Goal: Task Accomplishment & Management: Use online tool/utility

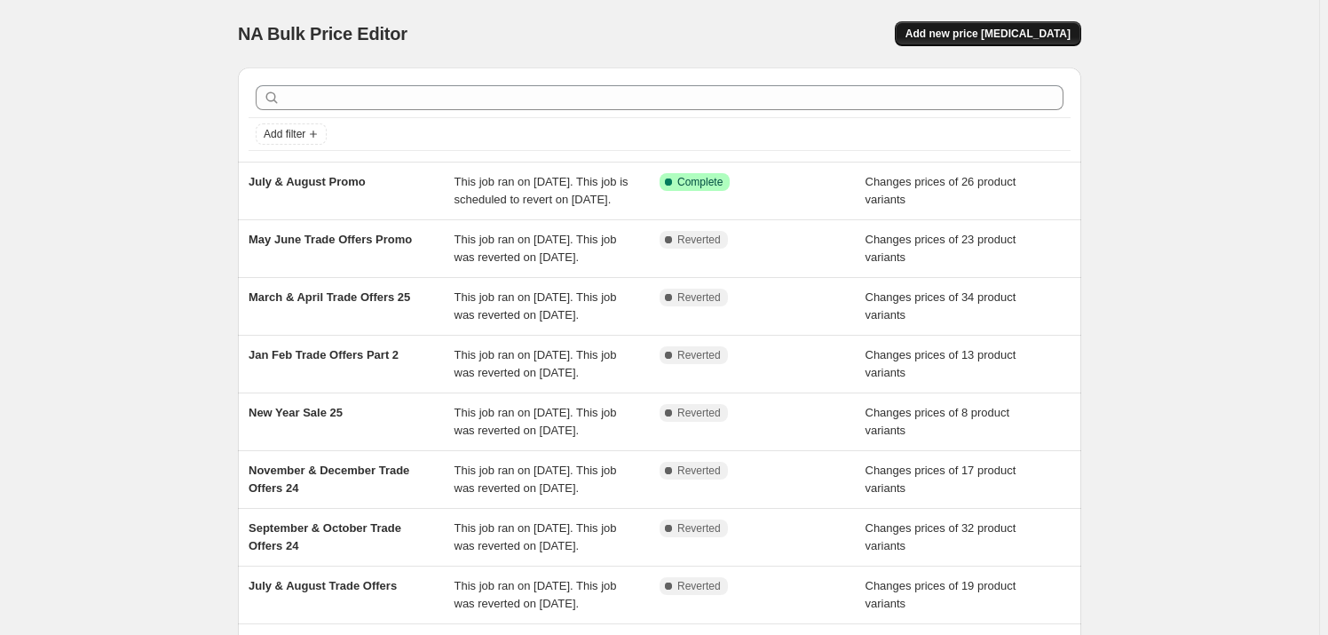
click at [1016, 34] on span "Add new price [MEDICAL_DATA]" at bounding box center [988, 34] width 165 height 14
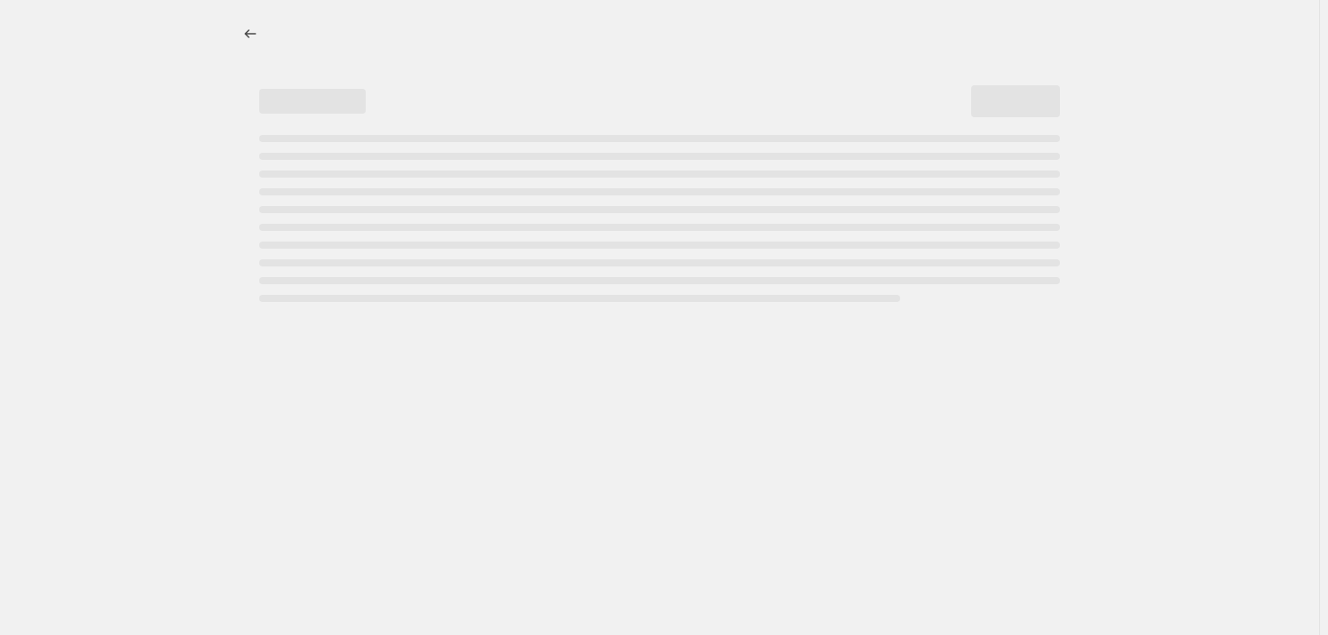
select select "percentage"
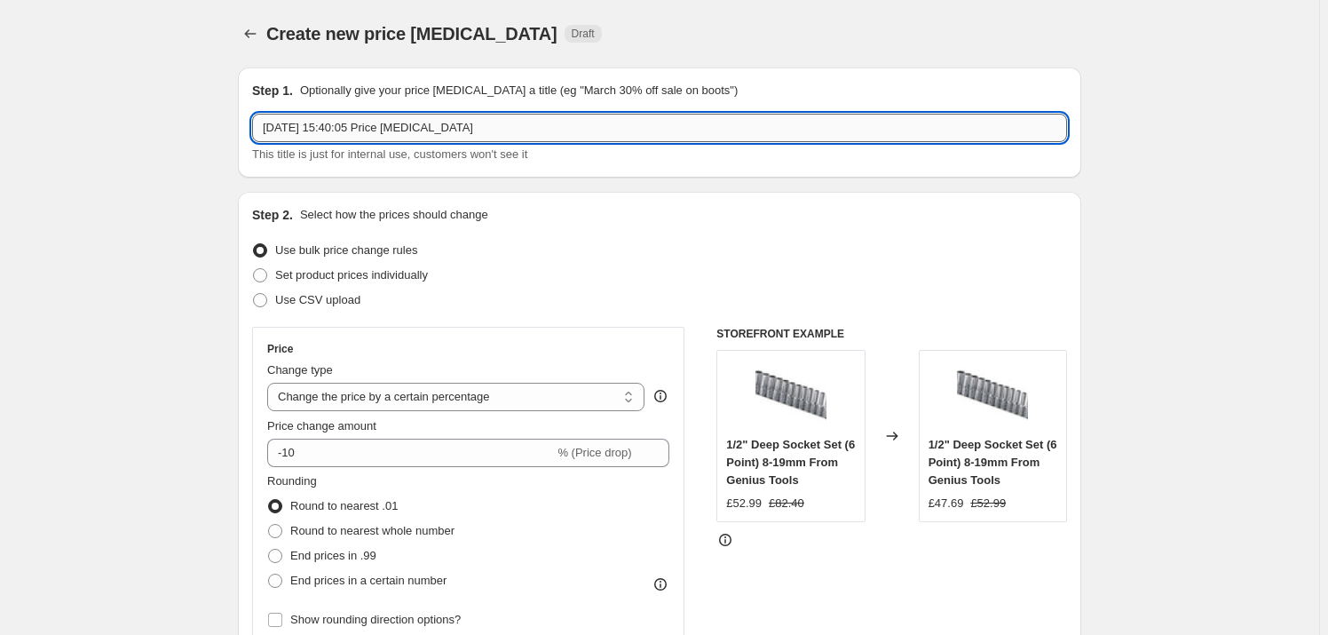
click at [555, 129] on input "[DATE] 15:40:05 Price [MEDICAL_DATA]" at bounding box center [659, 128] width 815 height 28
type input "2"
type input "Sept [DATE] Promo"
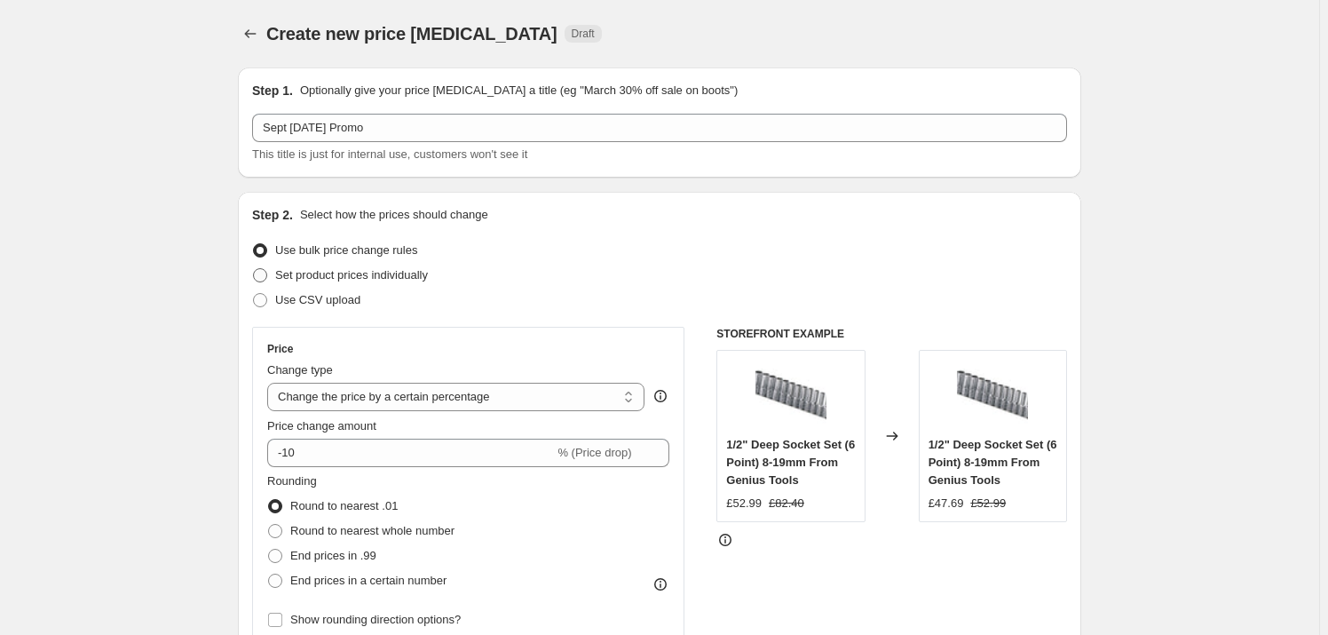
click at [266, 274] on span at bounding box center [260, 275] width 14 height 14
click at [254, 269] on input "Set product prices individually" at bounding box center [253, 268] width 1 height 1
radio input "true"
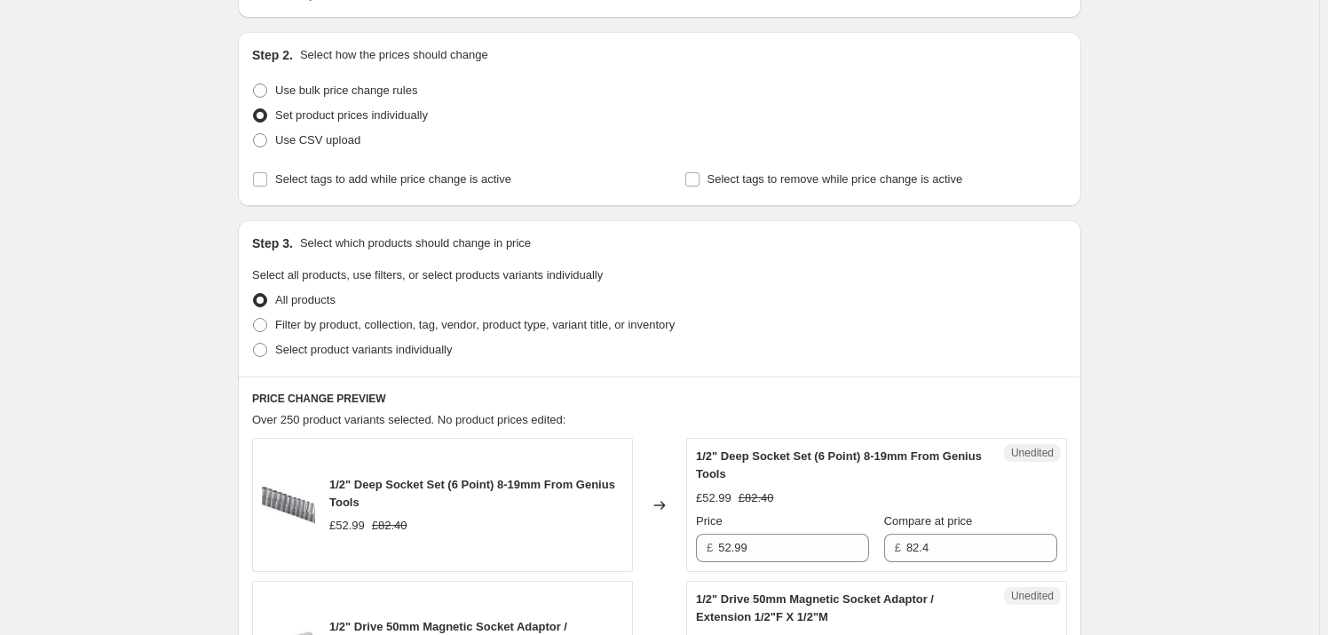
scroll to position [161, 0]
click at [267, 344] on span at bounding box center [260, 349] width 14 height 14
click at [254, 343] on input "Select product variants individually" at bounding box center [253, 342] width 1 height 1
radio input "true"
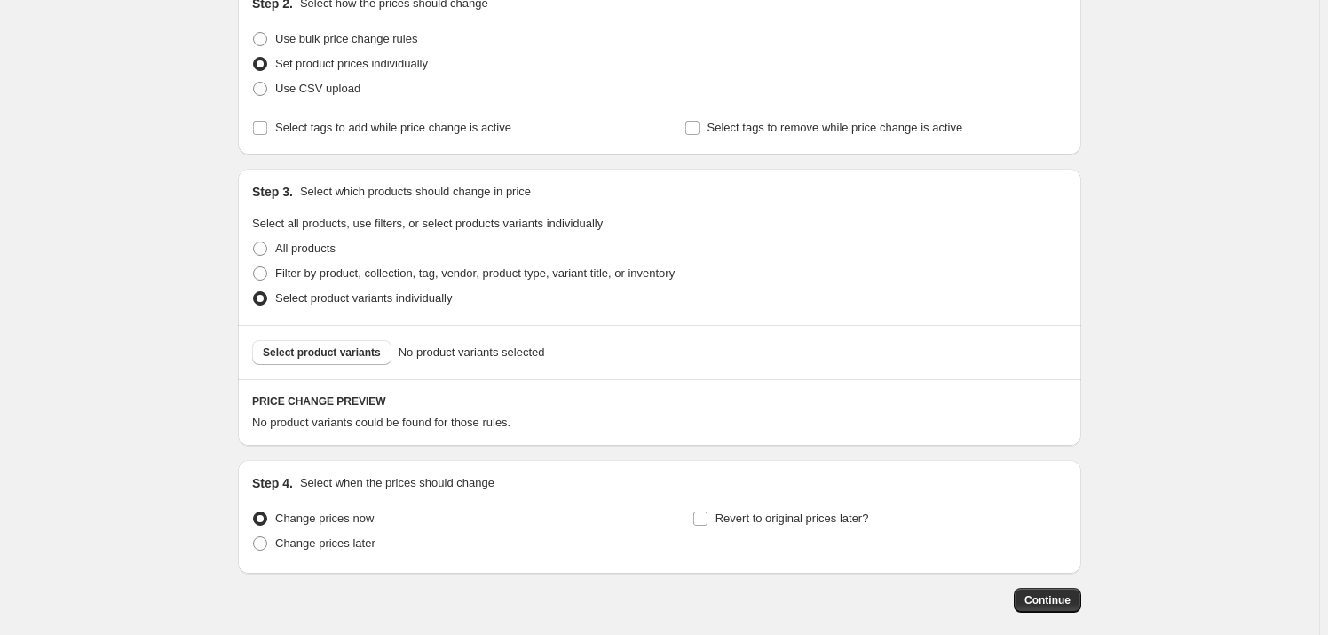
scroll to position [297, 0]
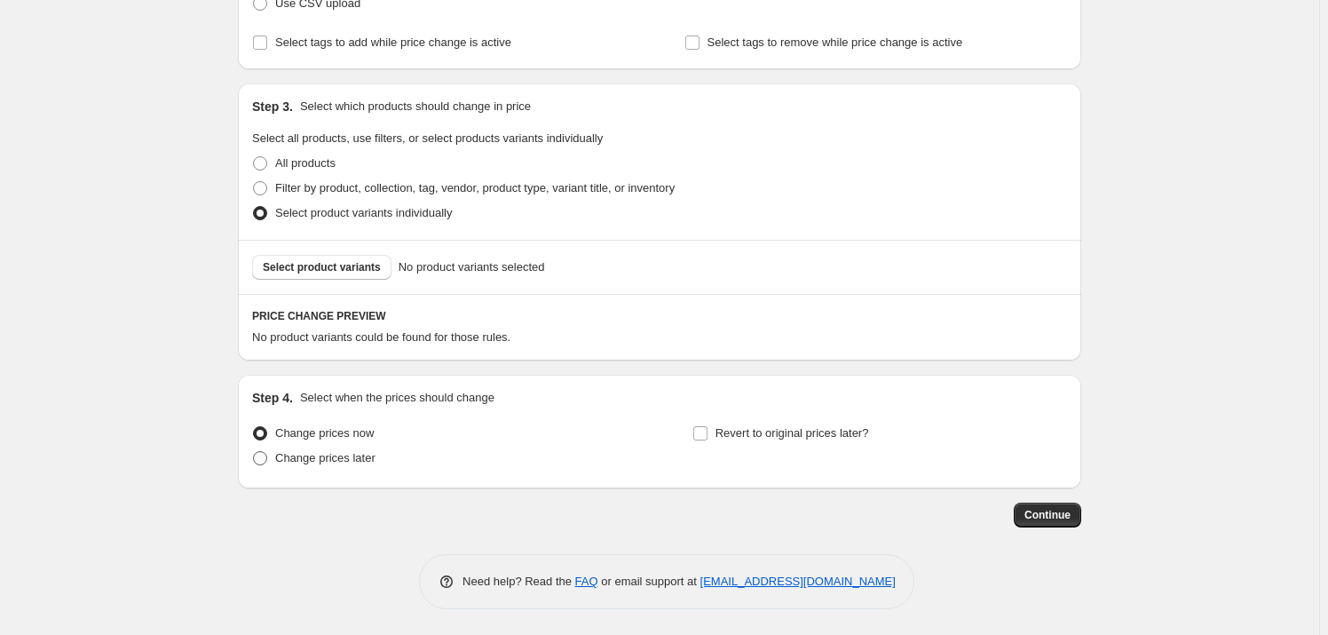
click at [295, 454] on span "Change prices later" at bounding box center [325, 457] width 100 height 13
click at [254, 452] on input "Change prices later" at bounding box center [253, 451] width 1 height 1
radio input "true"
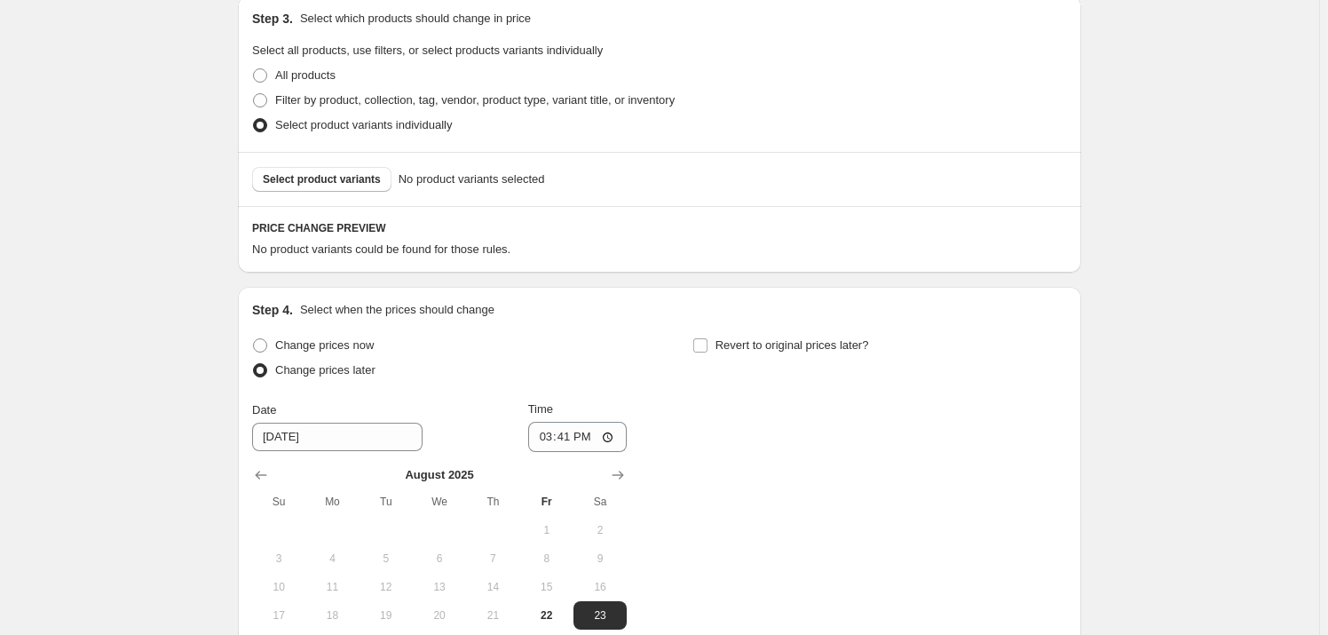
scroll to position [539, 0]
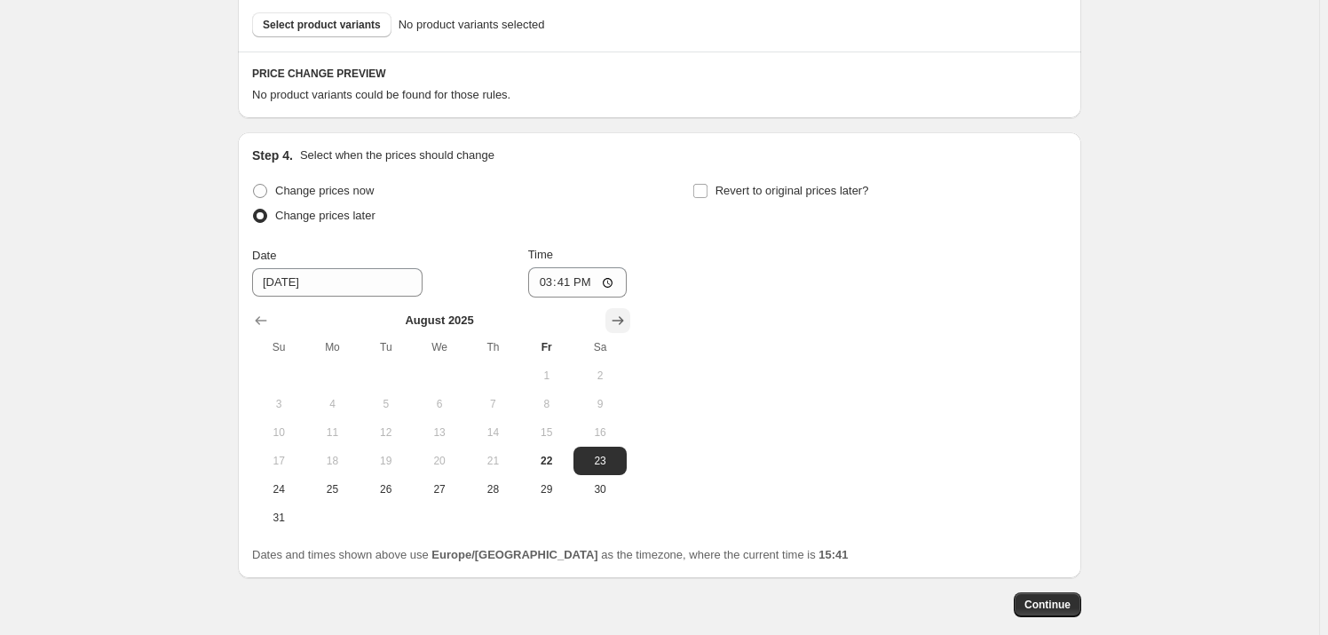
click at [627, 317] on icon "Show next month, September 2025" at bounding box center [618, 321] width 18 height 18
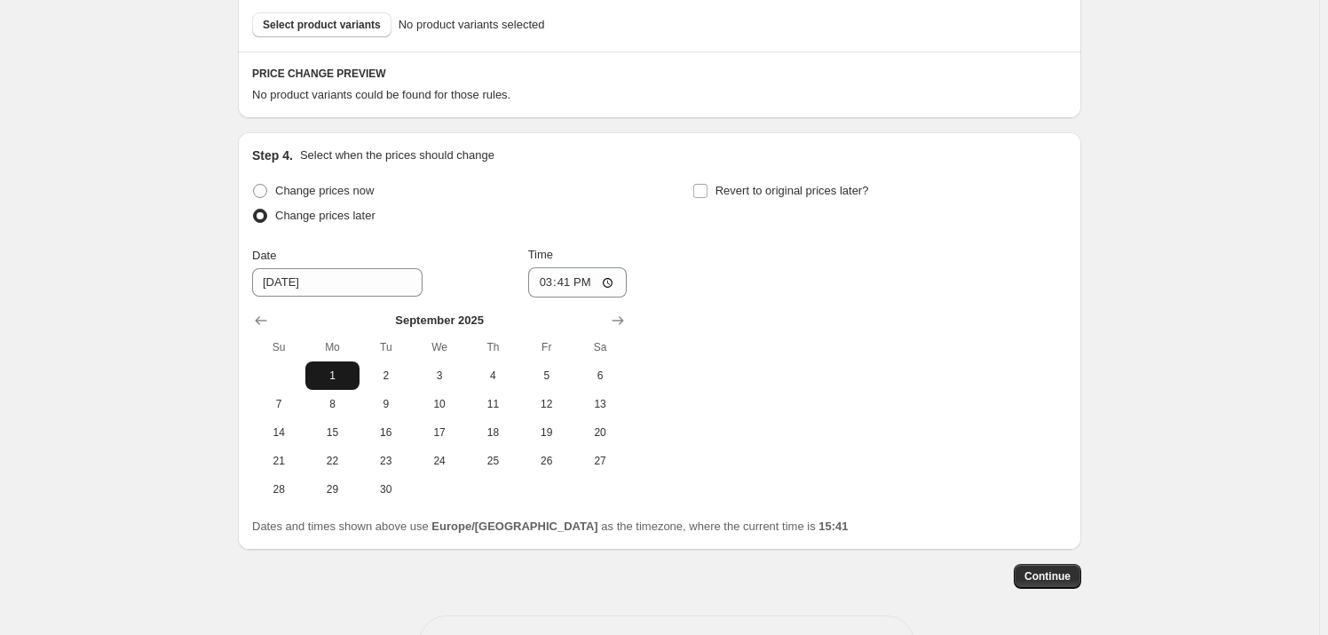
click at [334, 376] on span "1" at bounding box center [332, 375] width 39 height 14
type input "[DATE]"
click at [584, 278] on input "15:41" at bounding box center [577, 282] width 99 height 30
click at [607, 281] on input "15:41" at bounding box center [577, 282] width 99 height 30
type input "01:01"
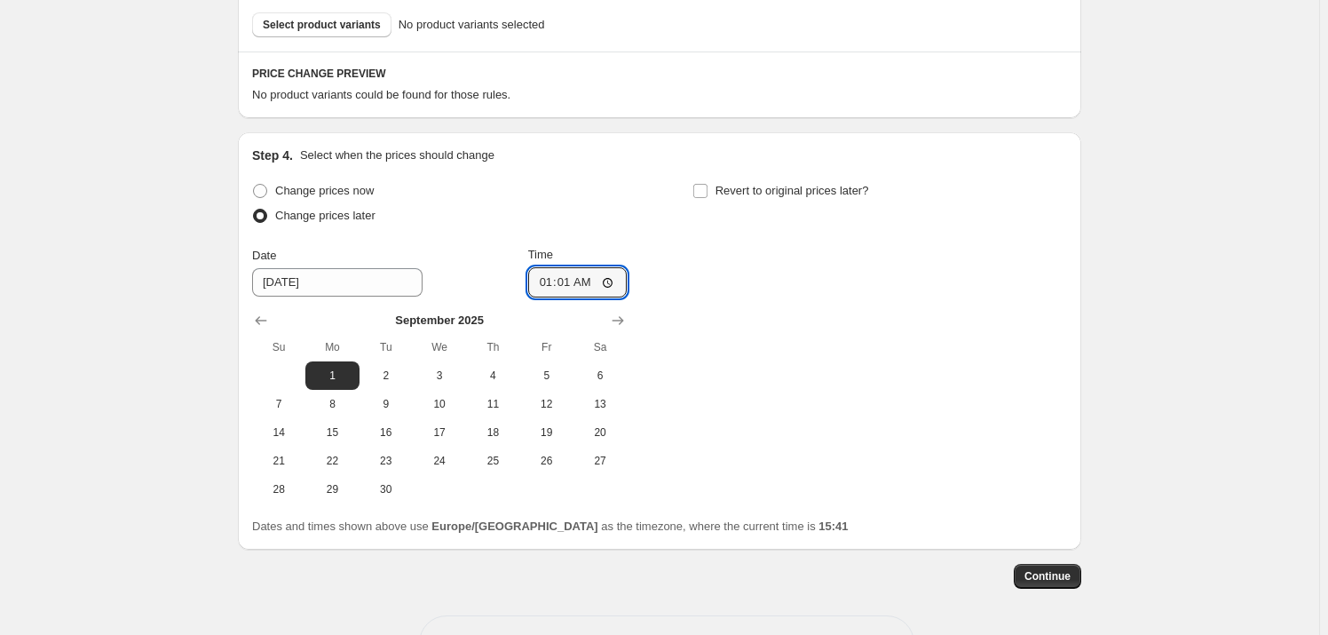
click at [773, 374] on div "Change prices now Change prices later Date [DATE] Time 01:[DATE] Mo Tu We Th Fr…" at bounding box center [659, 340] width 815 height 325
click at [708, 188] on input "Revert to original prices later?" at bounding box center [700, 191] width 14 height 14
checkbox input "true"
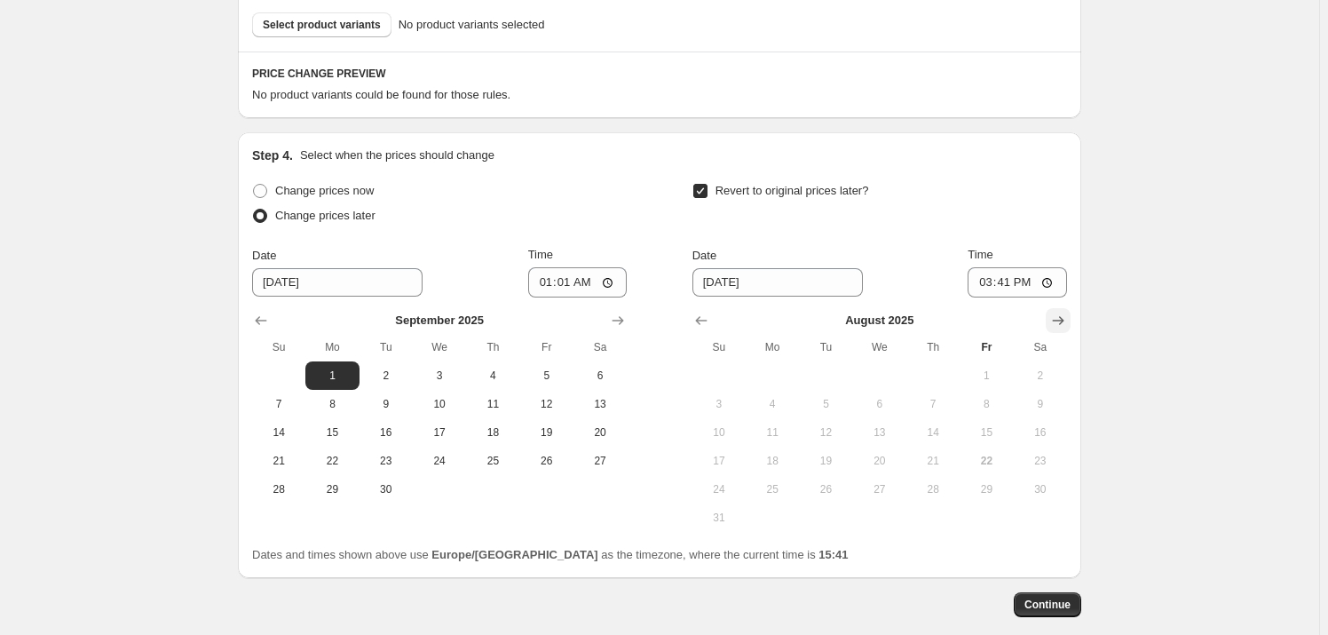
click at [1065, 322] on icon "Show next month, September 2025" at bounding box center [1058, 321] width 18 height 18
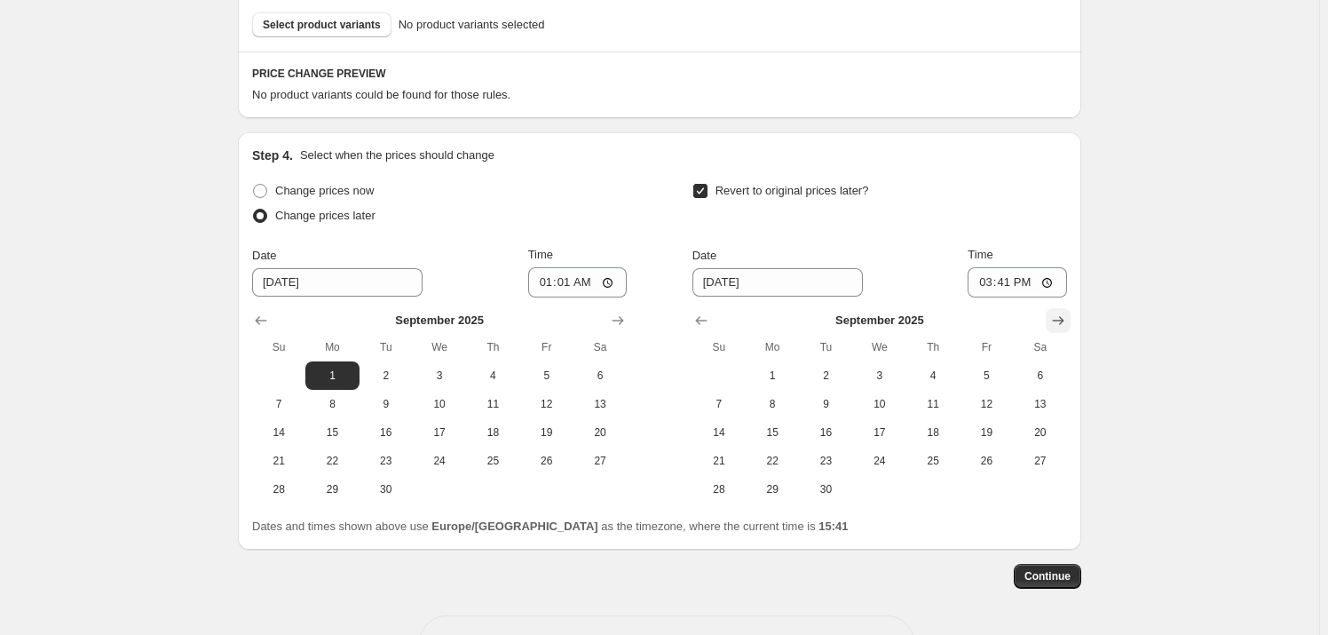
click at [1065, 322] on icon "Show next month, October 2025" at bounding box center [1058, 321] width 18 height 18
click at [1065, 322] on icon "Show next month, November 2025" at bounding box center [1058, 321] width 18 height 18
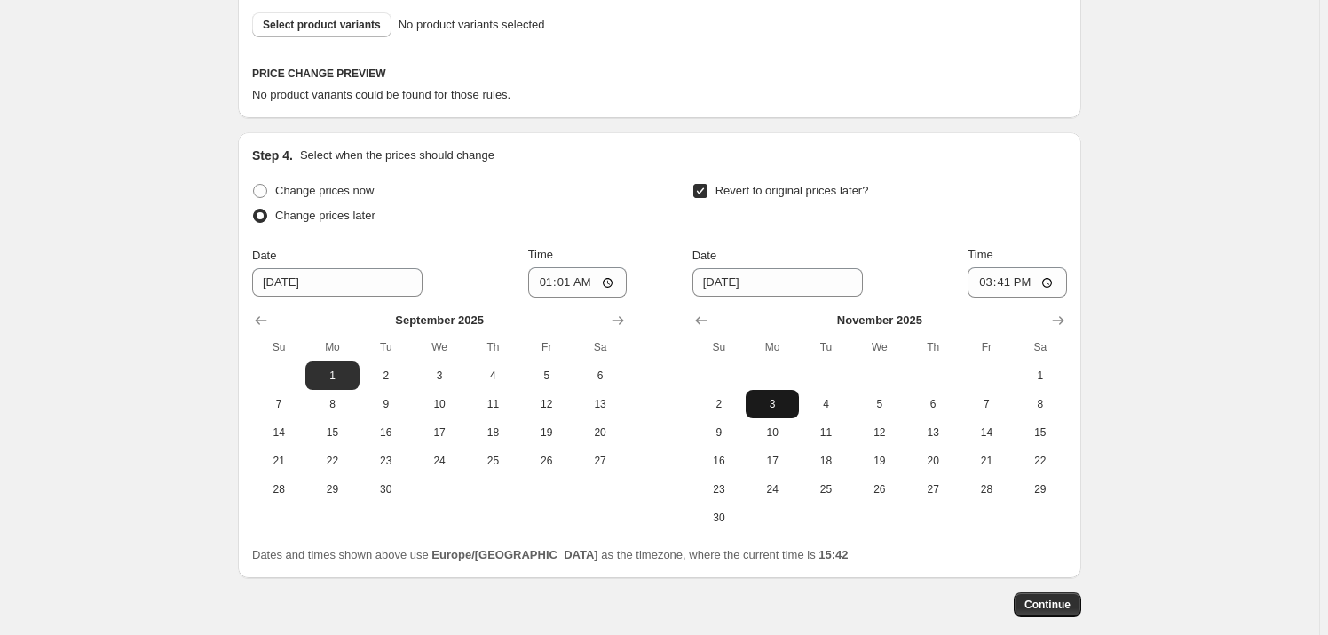
click at [772, 401] on span "3" at bounding box center [772, 404] width 39 height 14
type input "[DATE]"
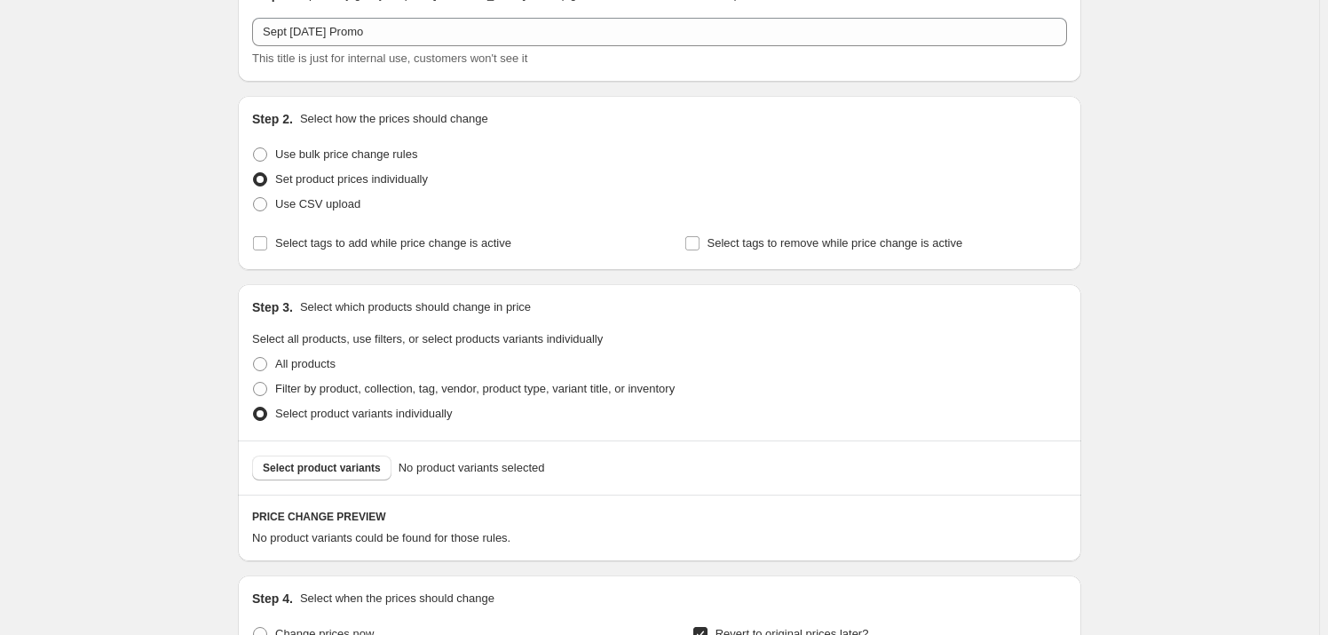
scroll to position [161, 0]
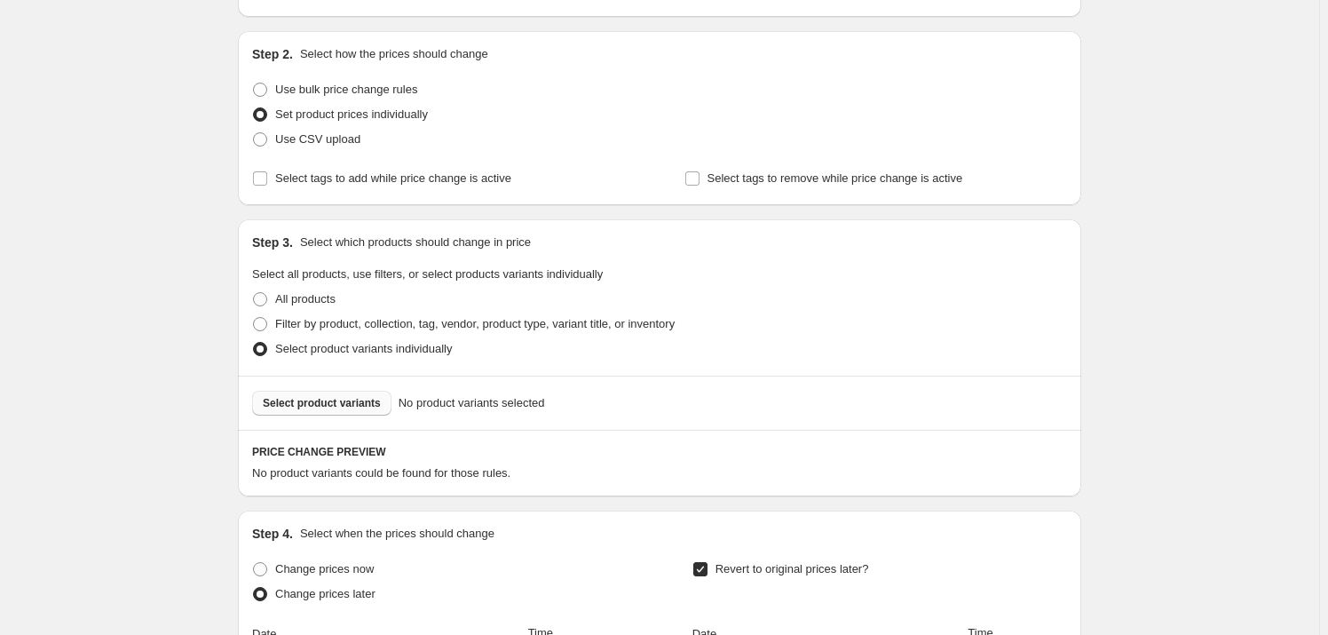
click at [325, 398] on span "Select product variants" at bounding box center [322, 403] width 118 height 14
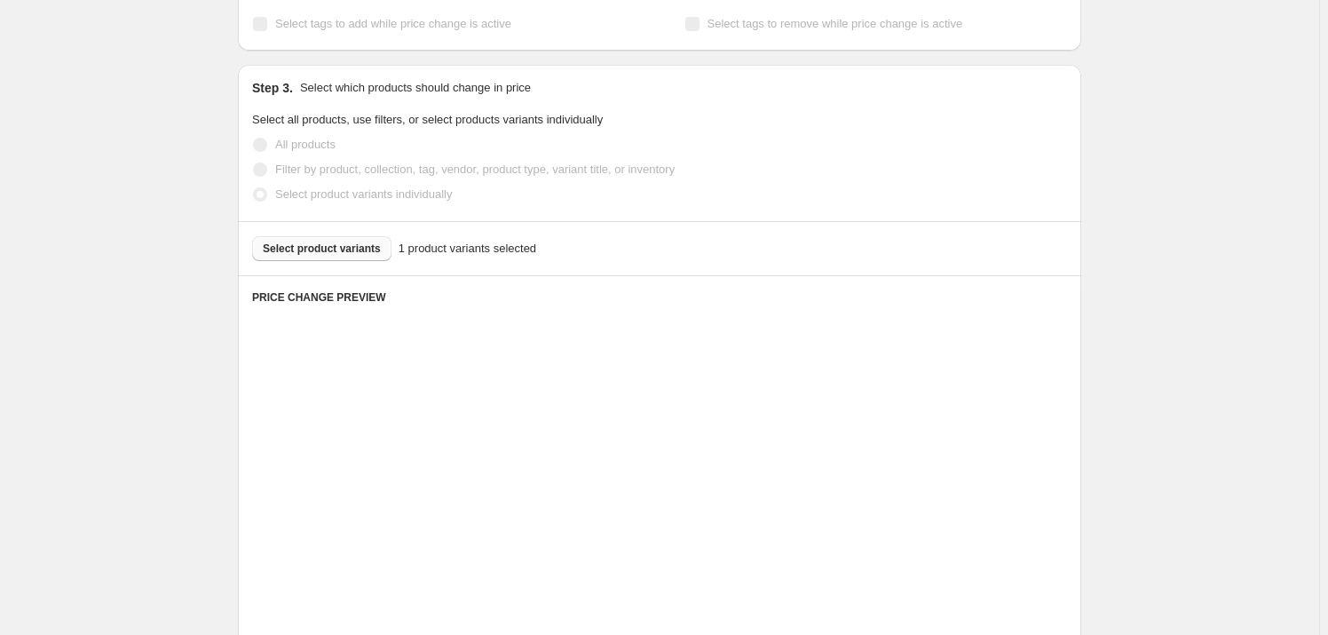
scroll to position [403, 0]
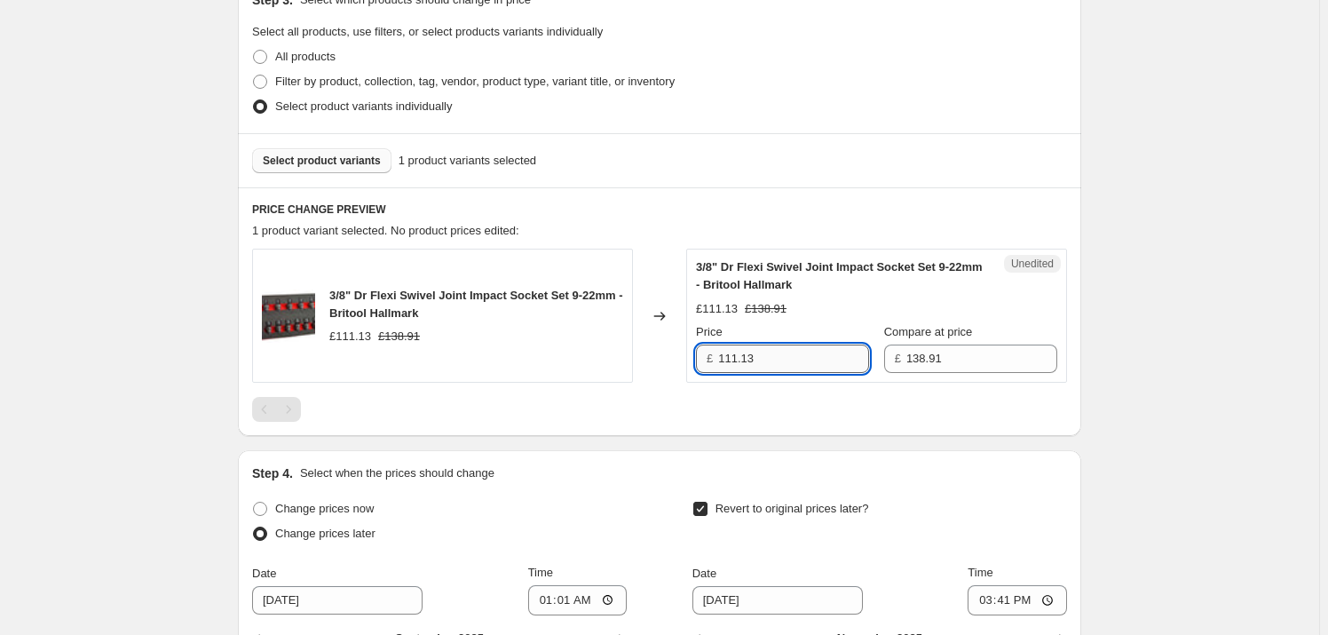
click at [777, 358] on input "111.13" at bounding box center [793, 358] width 151 height 28
drag, startPoint x: 780, startPoint y: 358, endPoint x: 597, endPoint y: 353, distance: 183.0
click at [597, 353] on div "3/8" Dr [PERSON_NAME] Swivel Joint Impact Socket Set 9-22mm - Britool Hallmark …" at bounding box center [659, 316] width 815 height 134
type input "87.00"
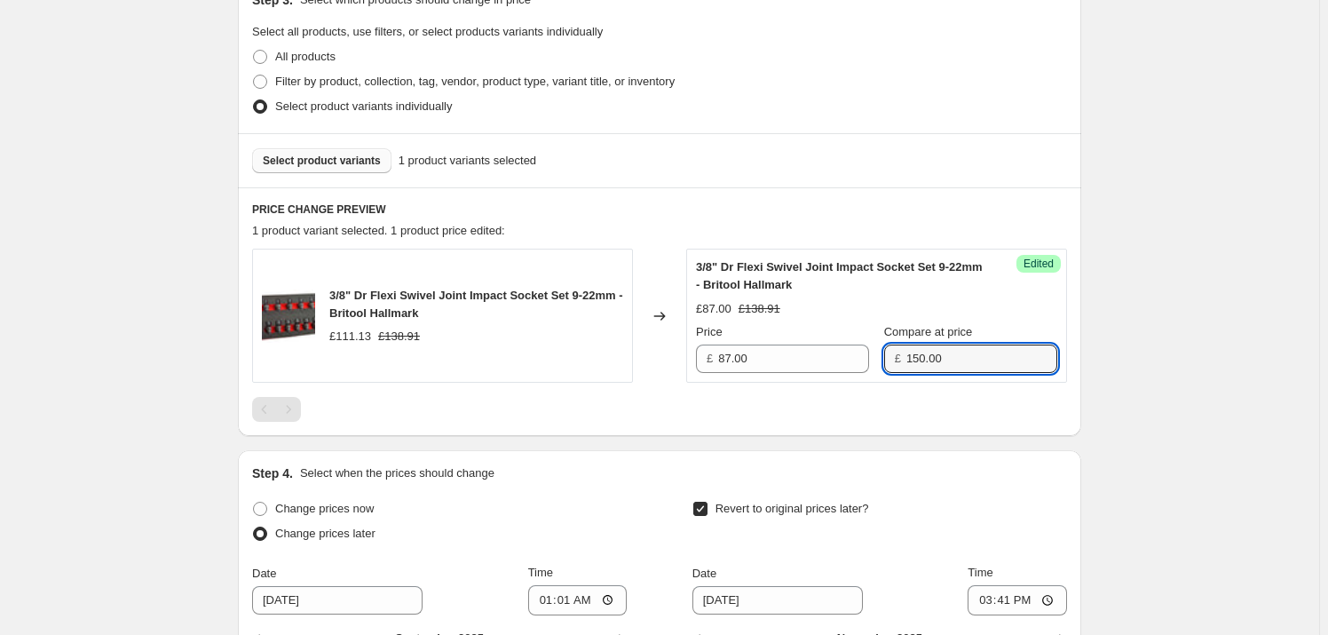
type input "150.00"
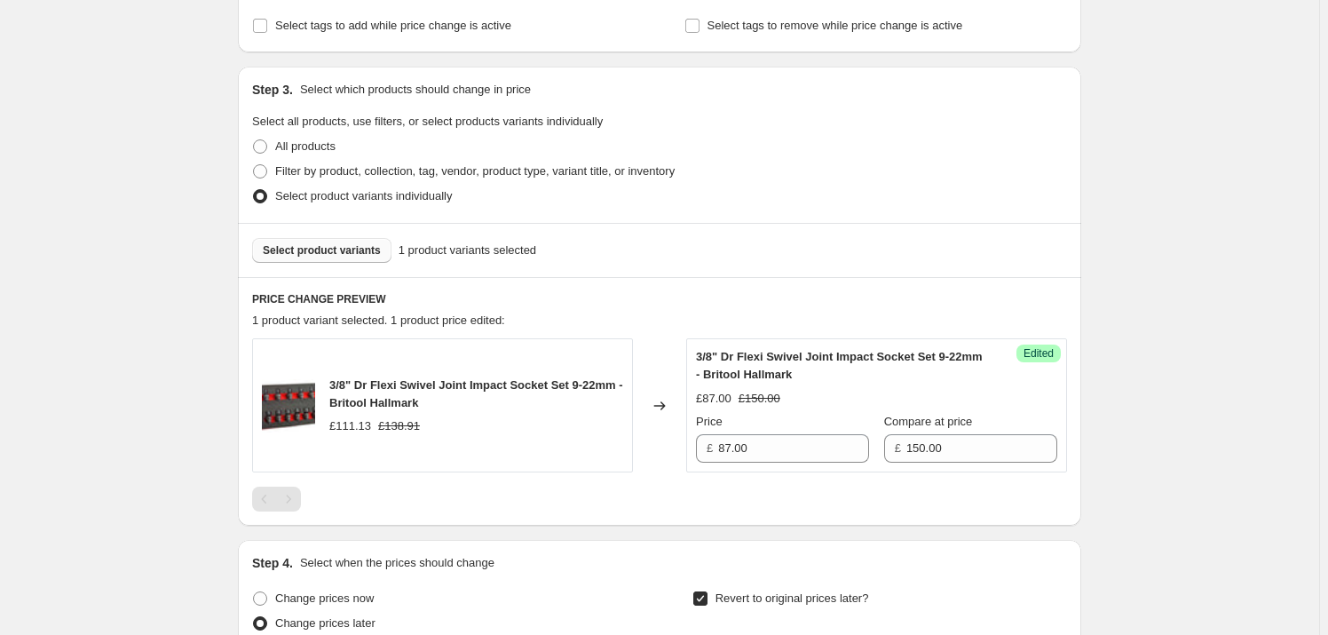
scroll to position [241, 0]
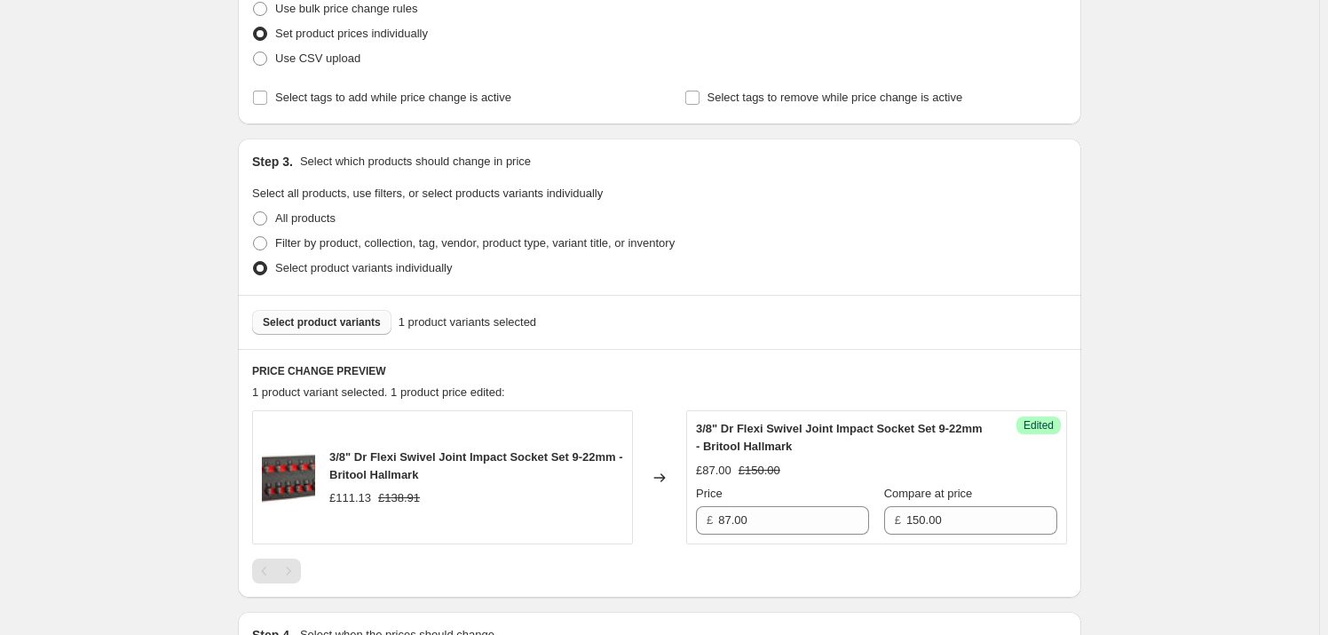
click at [308, 318] on span "Select product variants" at bounding box center [322, 322] width 118 height 14
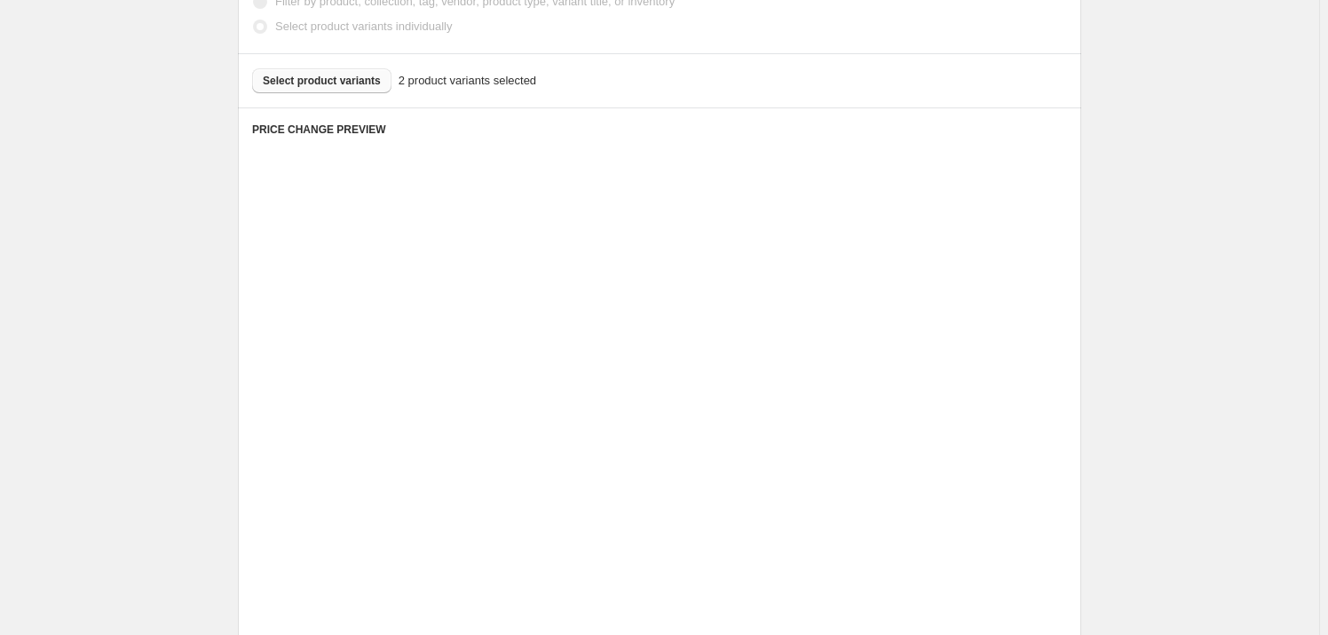
scroll to position [484, 0]
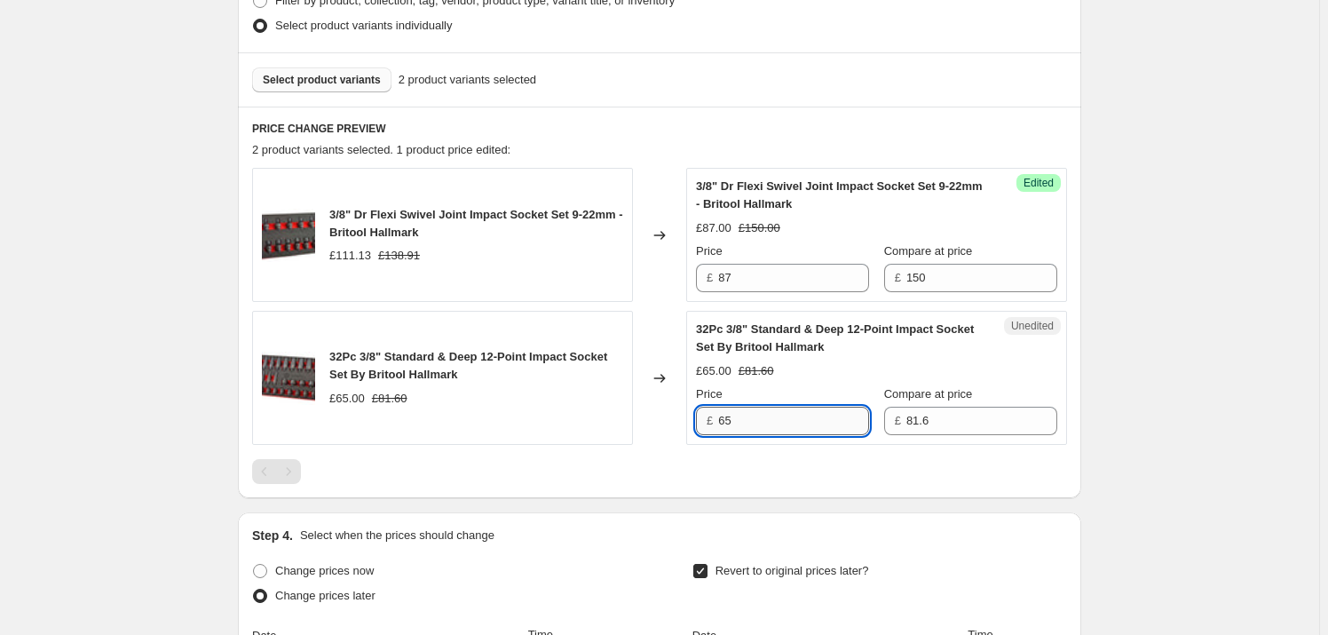
click at [766, 418] on input "65" at bounding box center [793, 421] width 151 height 28
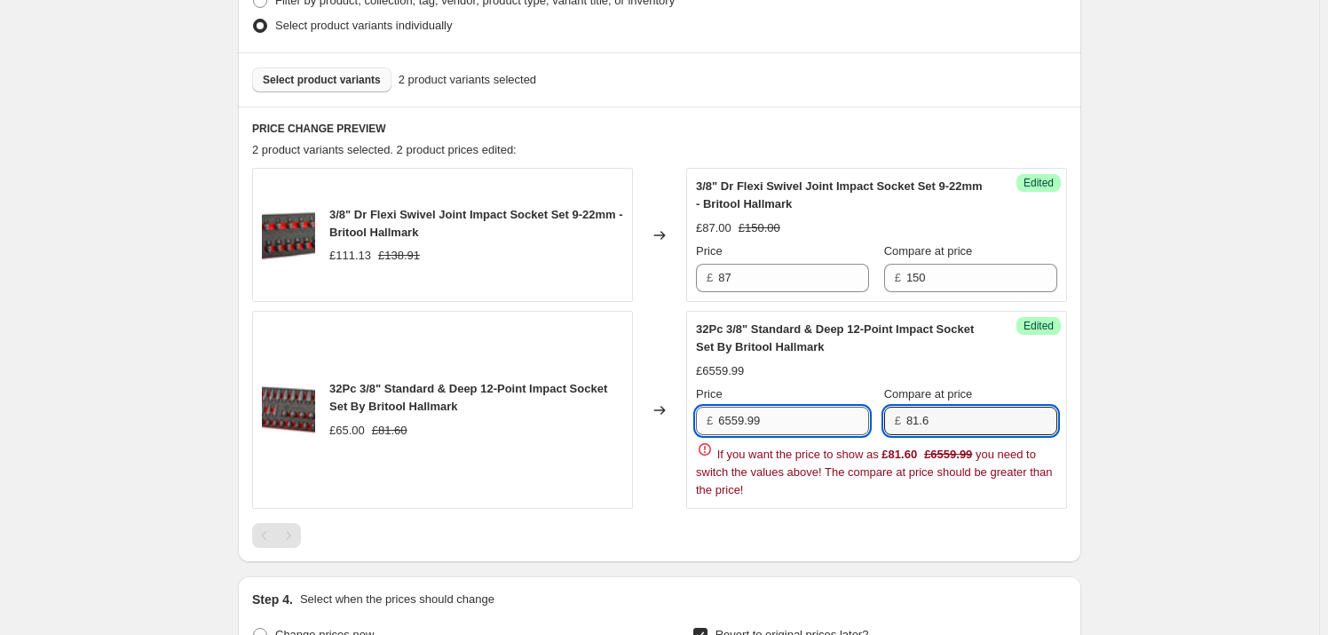
click at [772, 426] on input "6559.99" at bounding box center [793, 421] width 151 height 28
drag, startPoint x: 769, startPoint y: 422, endPoint x: 713, endPoint y: 420, distance: 56.0
click at [713, 420] on div "£ 6559.99" at bounding box center [782, 421] width 173 height 28
type input "59.99"
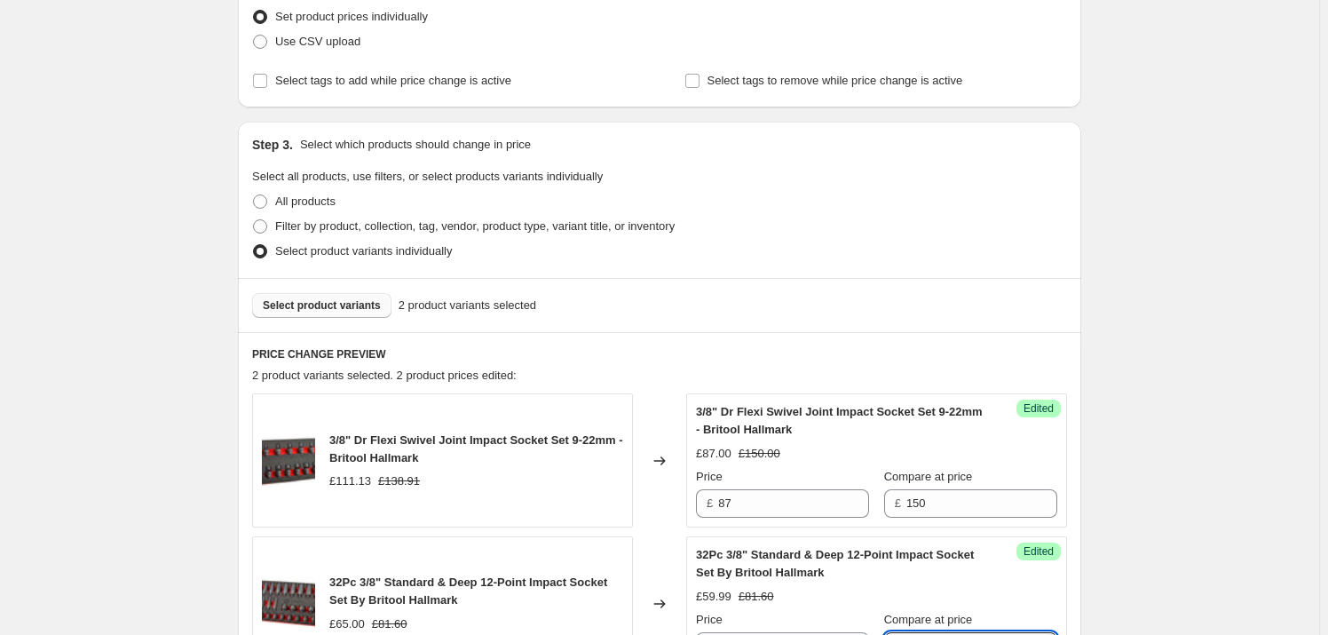
scroll to position [241, 0]
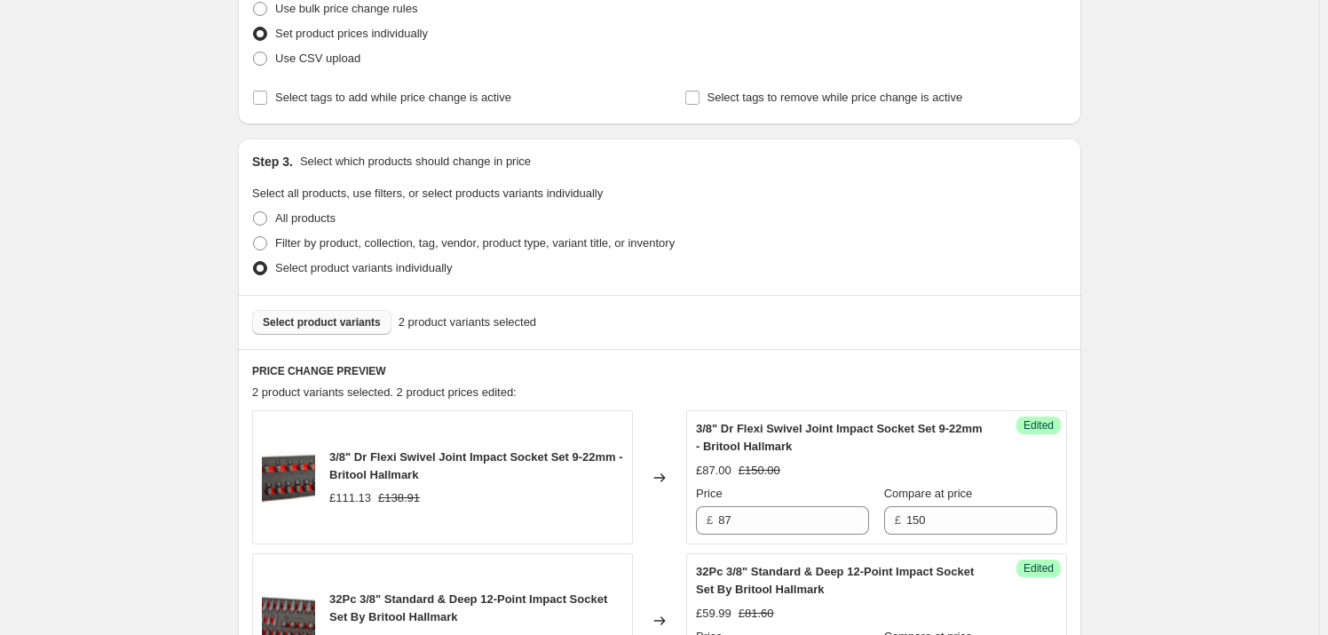
click at [342, 315] on span "Select product variants" at bounding box center [322, 322] width 118 height 14
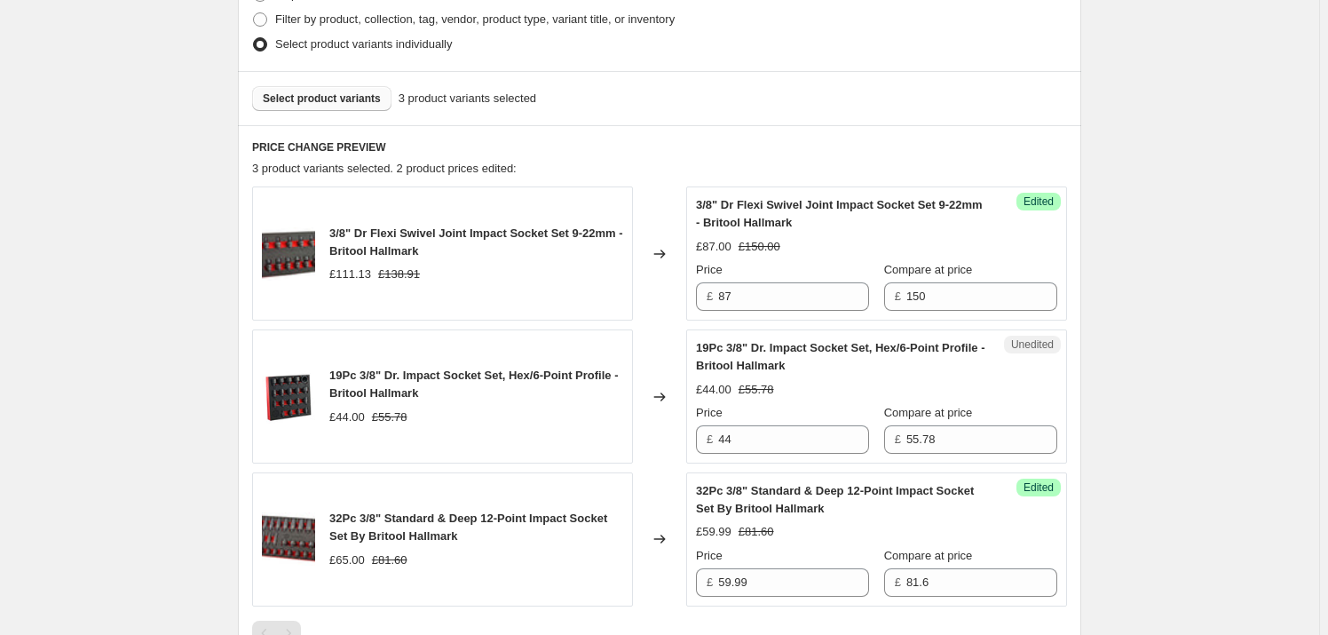
scroll to position [484, 0]
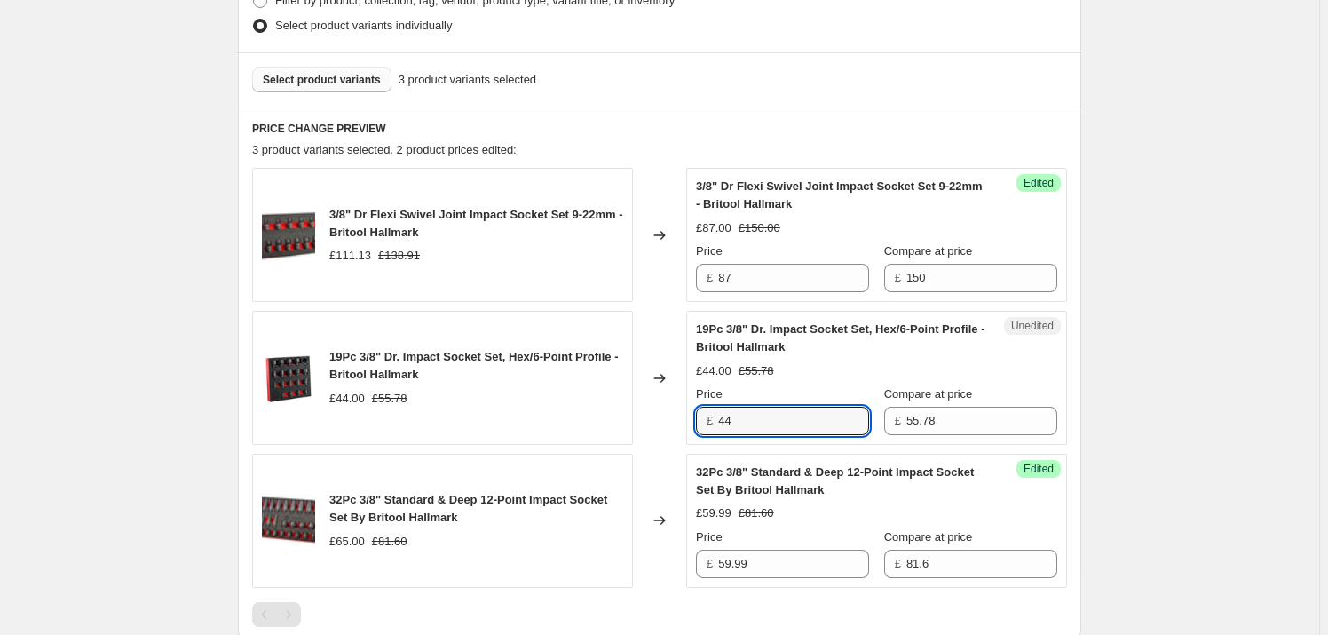
drag, startPoint x: 793, startPoint y: 412, endPoint x: 656, endPoint y: 407, distance: 136.8
click at [656, 408] on div "19Pc 3/8" Dr. Impact Socket Set, Hex/6-Point Profile - Britool Hallmark £44.00 …" at bounding box center [659, 378] width 815 height 134
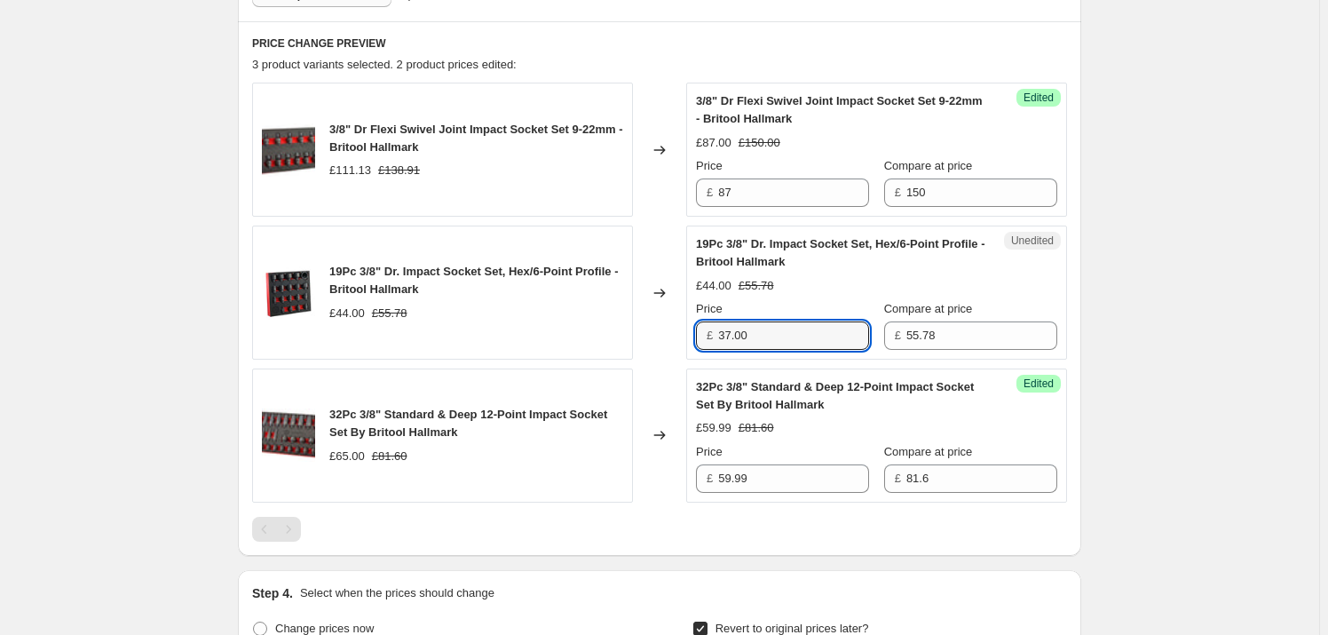
scroll to position [403, 0]
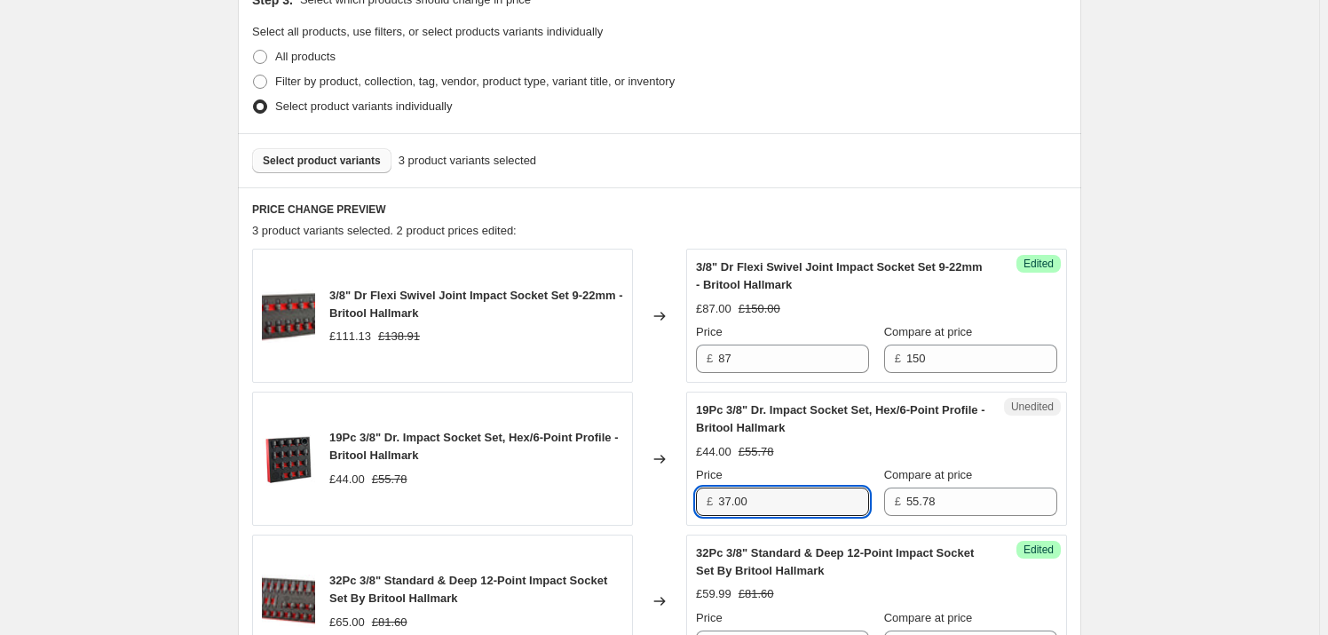
type input "37.00"
click at [311, 160] on span "Select product variants" at bounding box center [322, 161] width 118 height 14
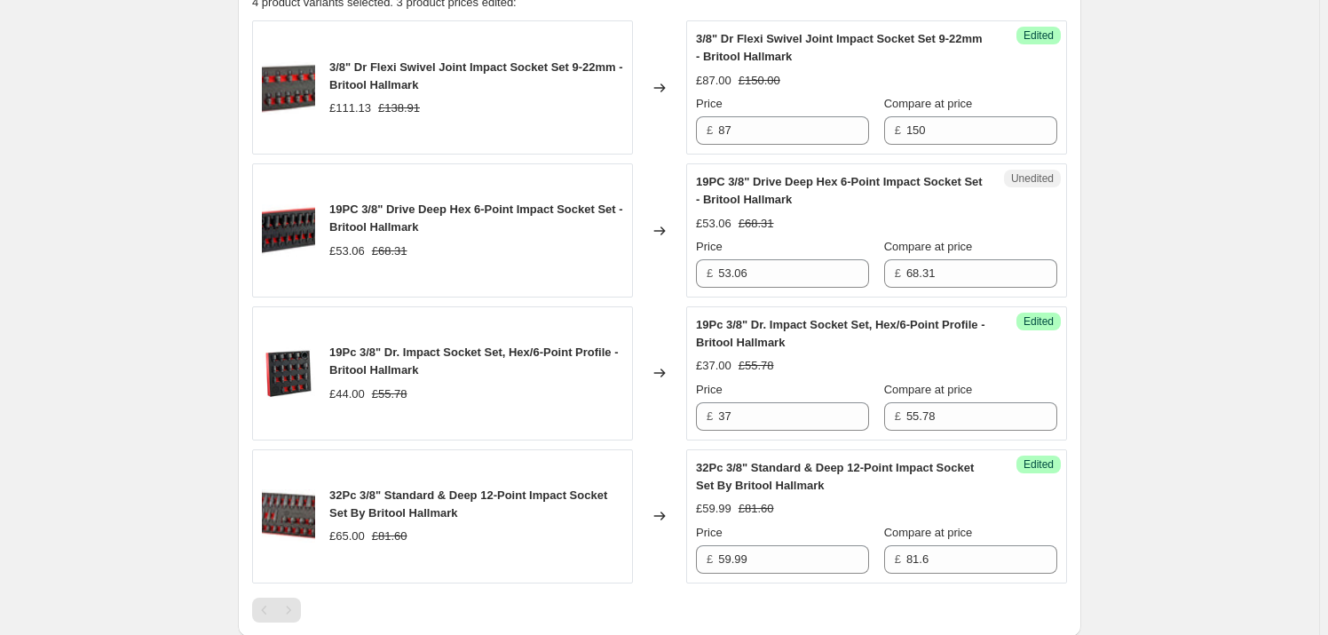
scroll to position [565, 0]
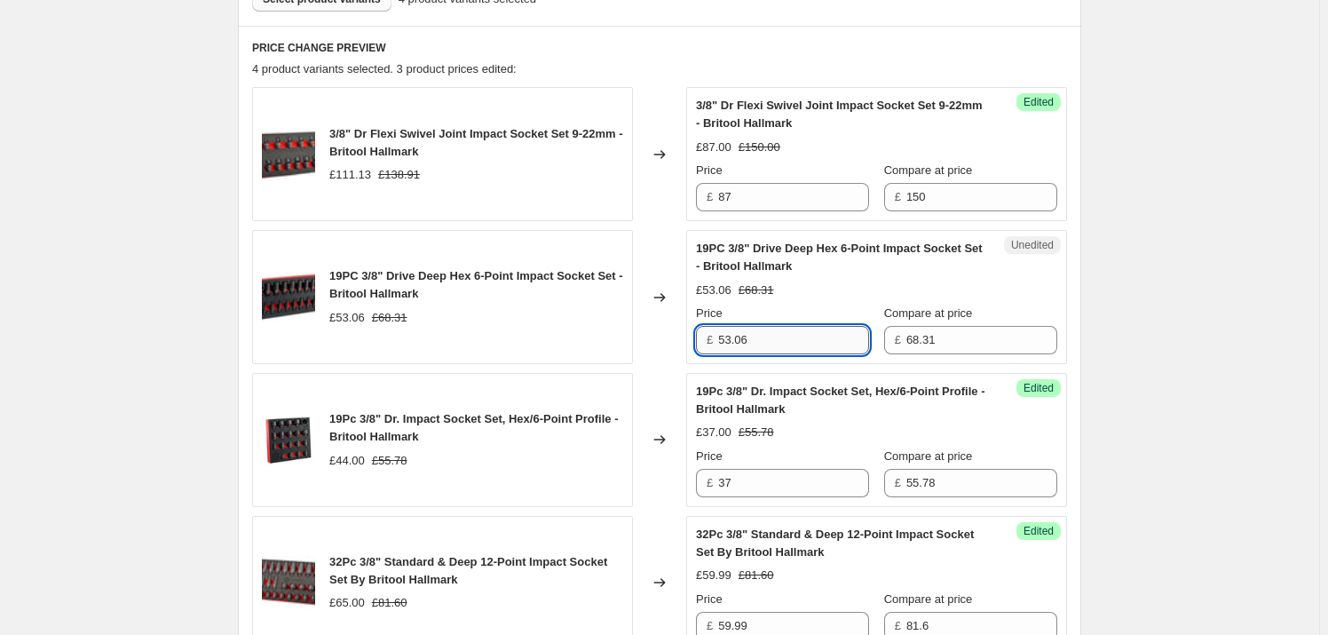
click at [816, 333] on input "53.06" at bounding box center [793, 340] width 151 height 28
drag, startPoint x: 816, startPoint y: 333, endPoint x: 614, endPoint y: 329, distance: 202.5
click at [614, 329] on div "19PC 3/8" Drive Deep Hex 6-Point Impact Socket Set - Britool Hallmark £53.06 £6…" at bounding box center [659, 297] width 815 height 134
type input "42"
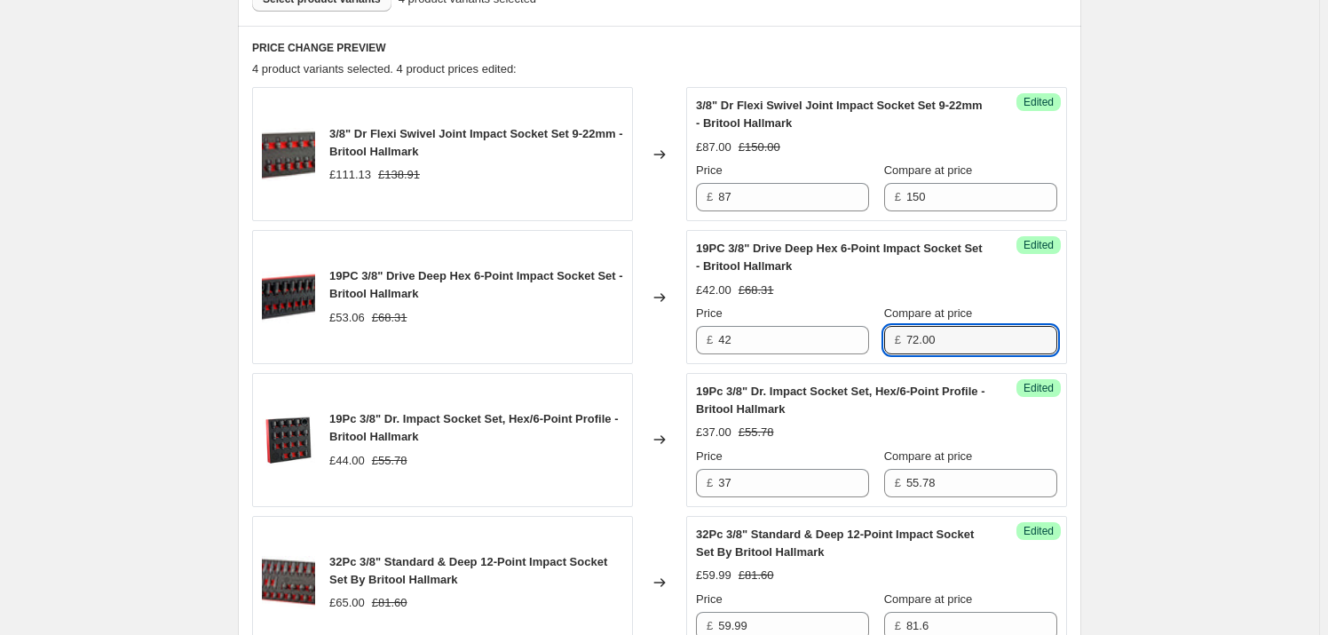
type input "72.00"
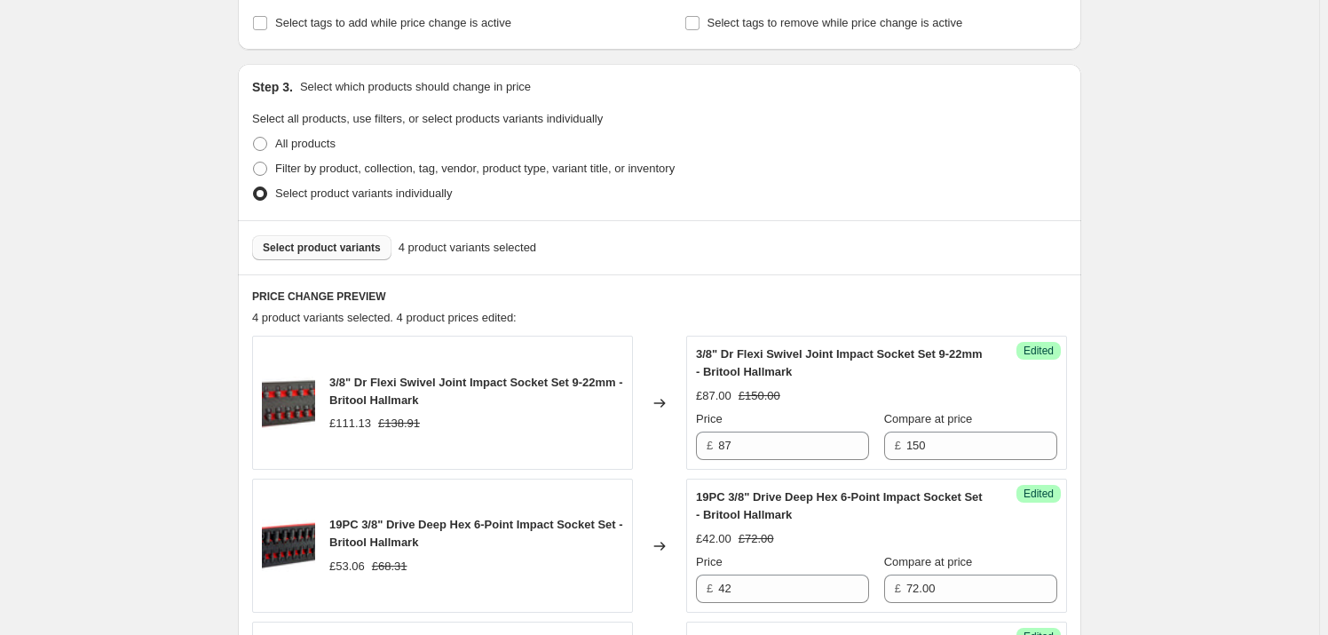
scroll to position [322, 0]
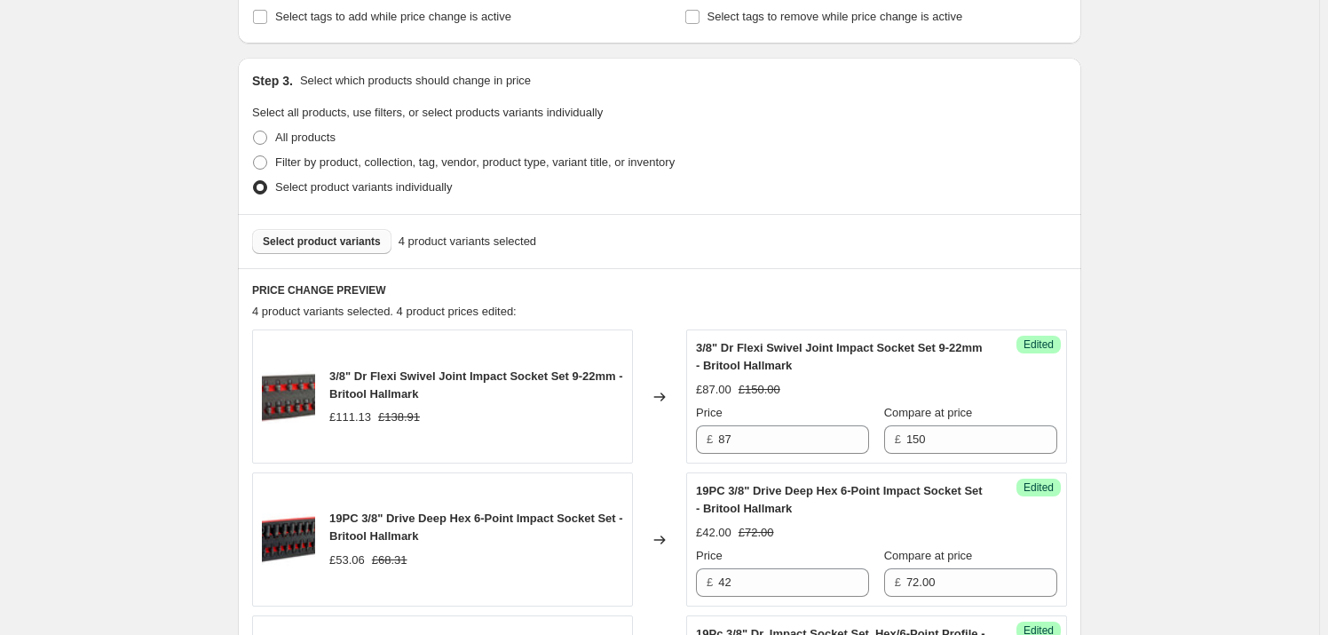
click at [319, 239] on span "Select product variants" at bounding box center [322, 241] width 118 height 14
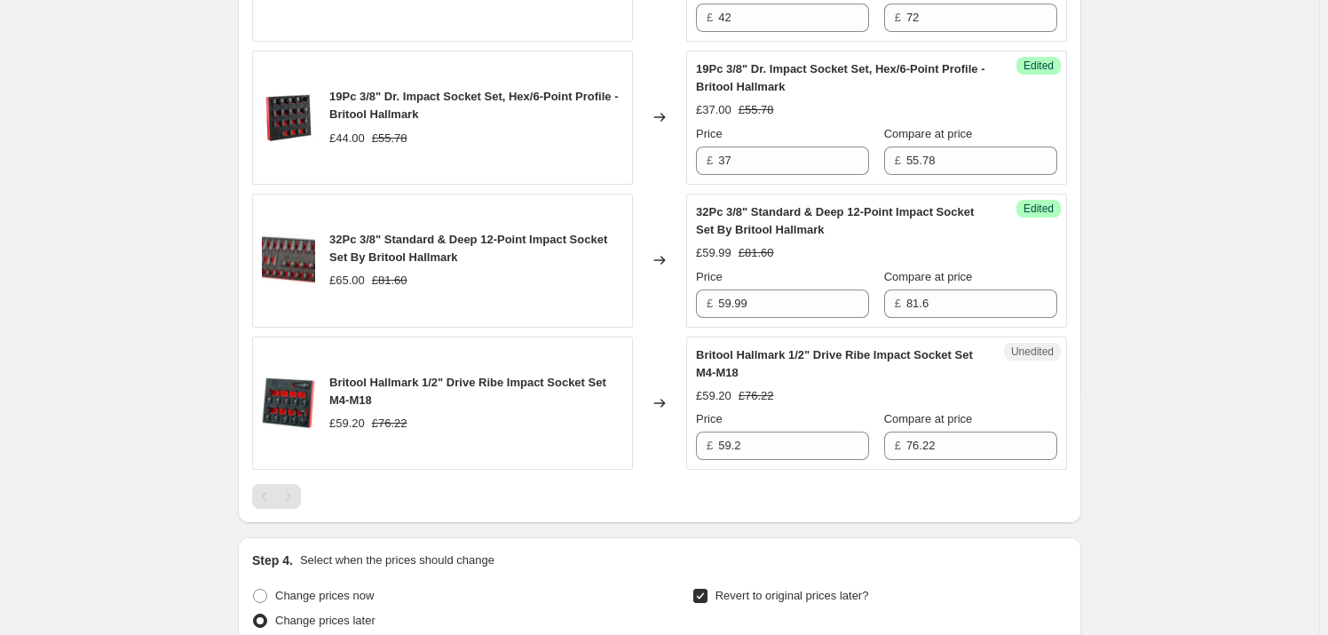
scroll to position [888, 0]
click at [781, 440] on input "59.2" at bounding box center [793, 445] width 151 height 28
drag, startPoint x: 781, startPoint y: 440, endPoint x: 560, endPoint y: 435, distance: 221.1
click at [560, 435] on div "Britool Hallmark 1/2" Drive Ribe Impact Socket Set M4-M18 £59.20 £76.22 Changed…" at bounding box center [659, 403] width 815 height 134
type input "52.00"
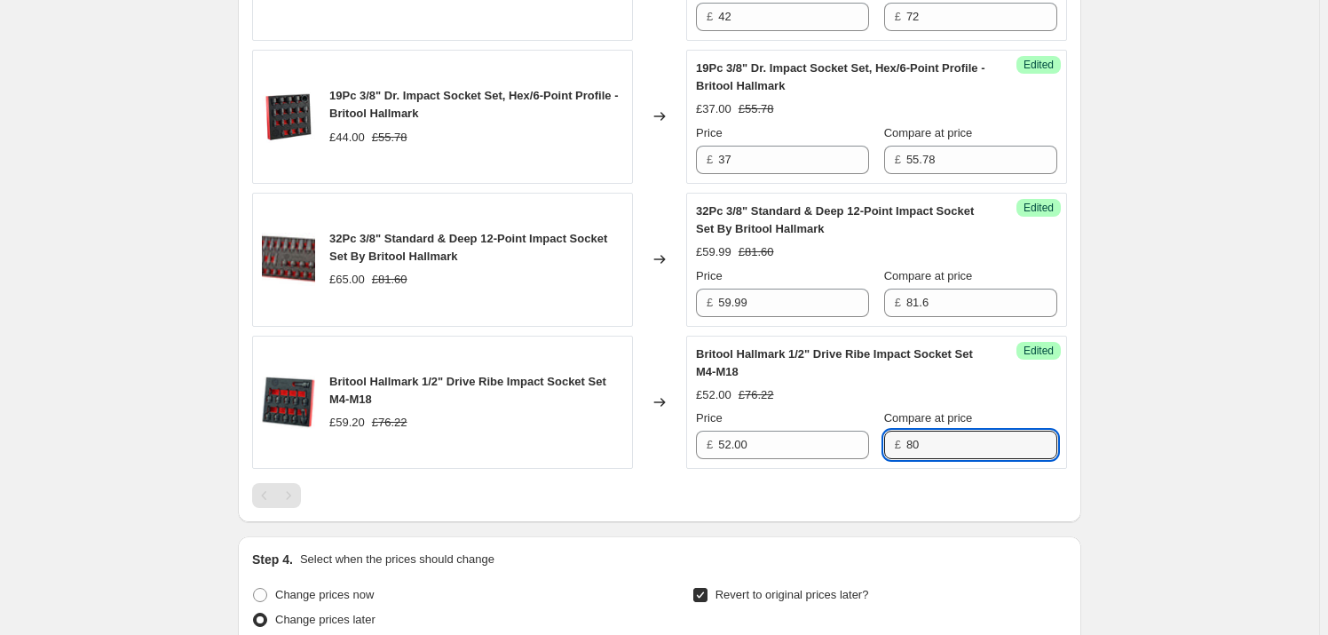
type input "80"
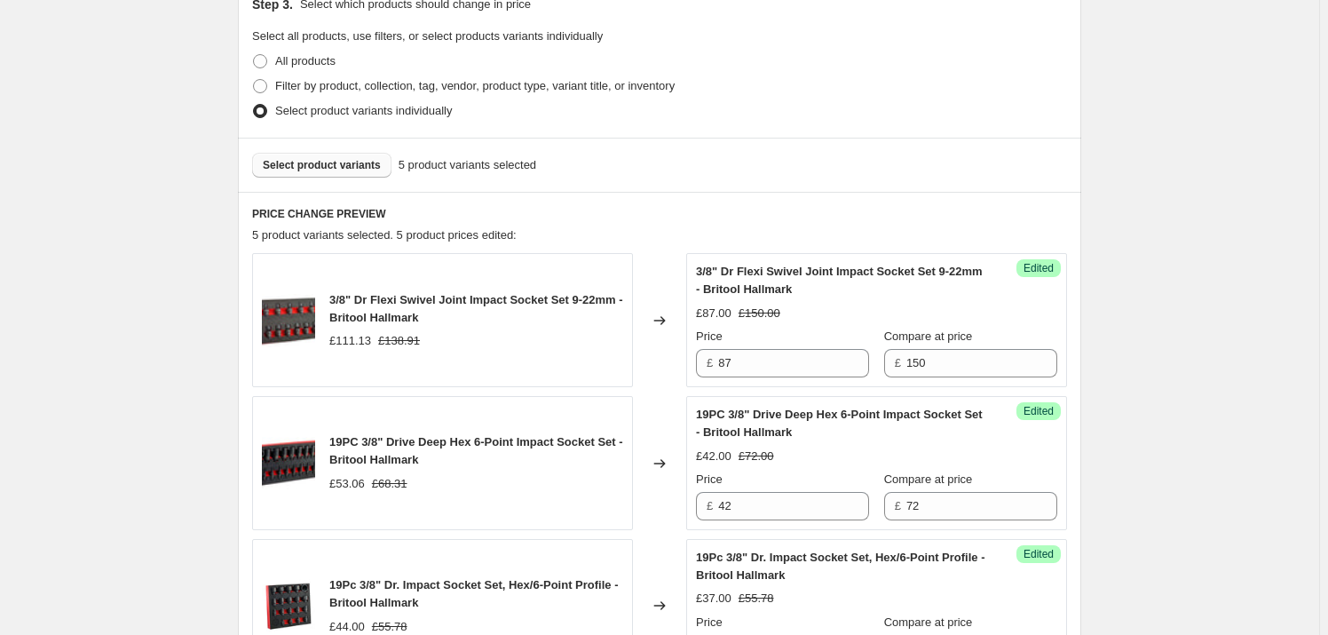
scroll to position [403, 0]
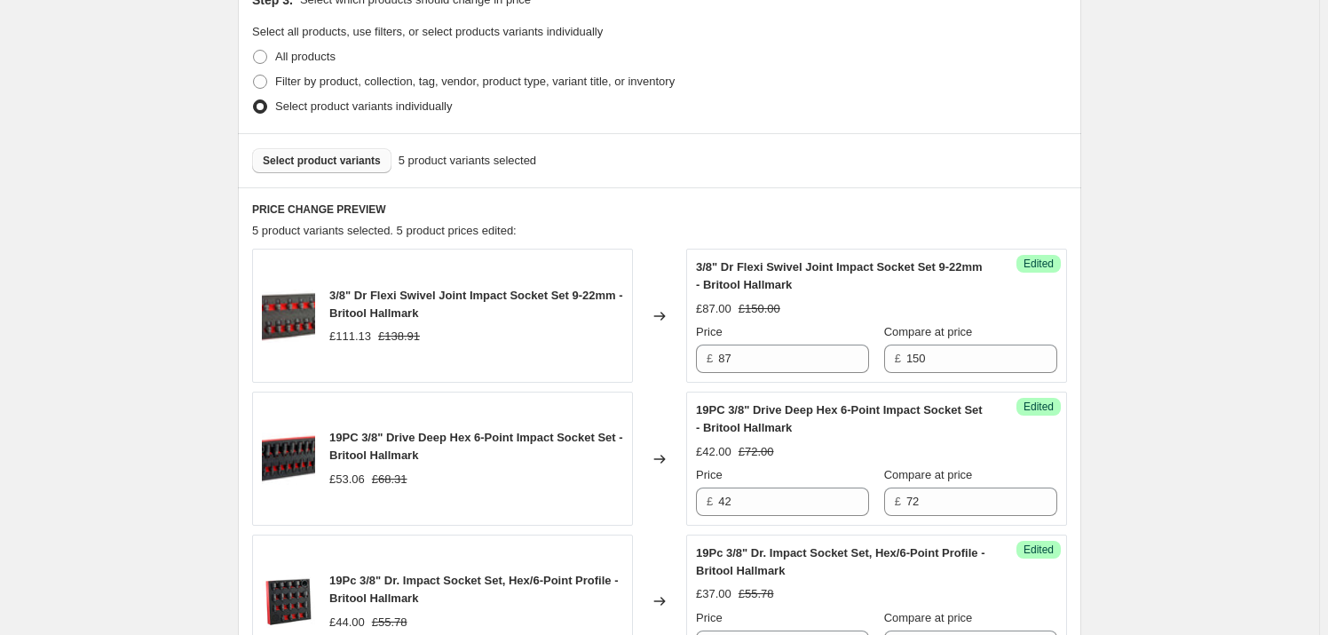
click at [313, 155] on span "Select product variants" at bounding box center [322, 161] width 118 height 14
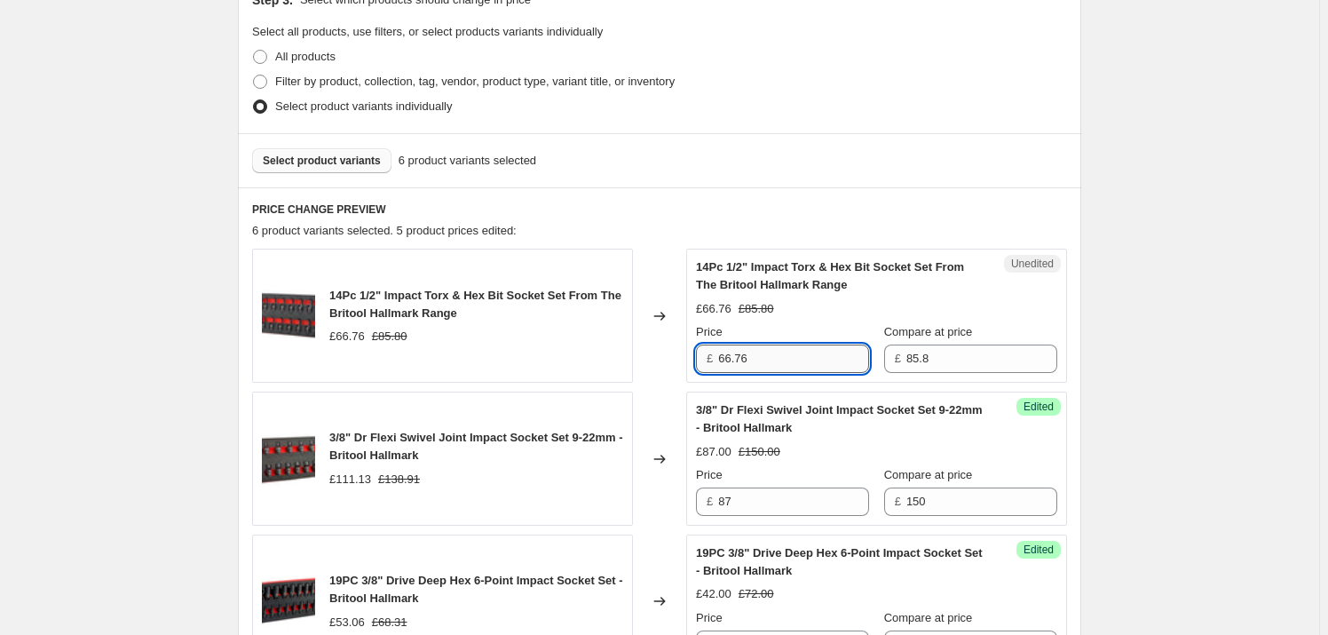
click at [789, 356] on input "66.76" at bounding box center [793, 358] width 151 height 28
drag, startPoint x: 780, startPoint y: 356, endPoint x: 657, endPoint y: 358, distance: 122.5
click at [657, 358] on div "14Pc 1/2" Impact Torx & Hex Bit Socket Set From The Britool Hallmark Range £66.…" at bounding box center [659, 316] width 815 height 134
type input "55.99"
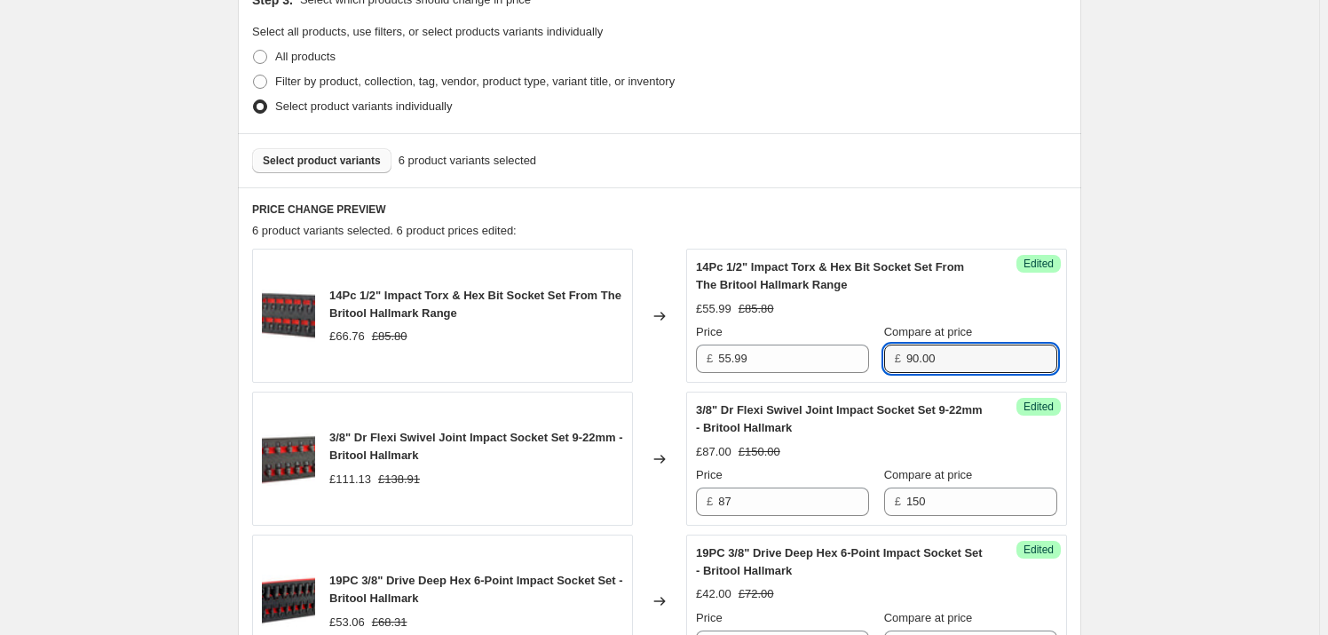
type input "90.00"
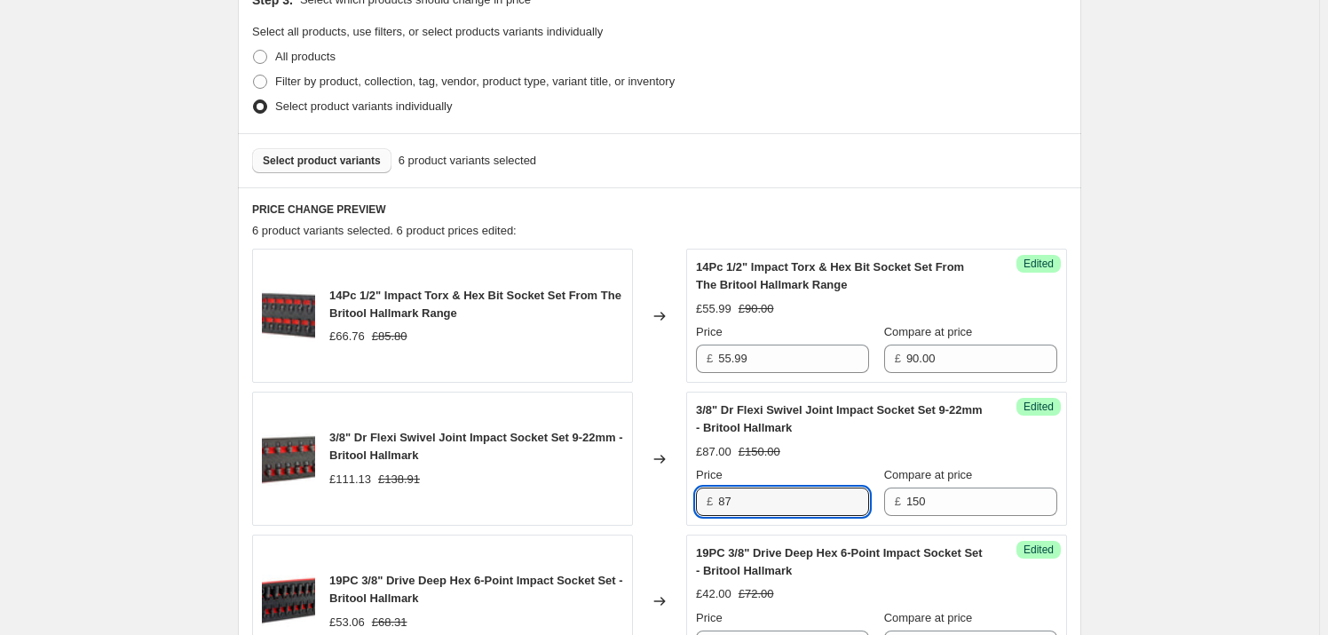
click at [316, 155] on span "Select product variants" at bounding box center [322, 161] width 118 height 14
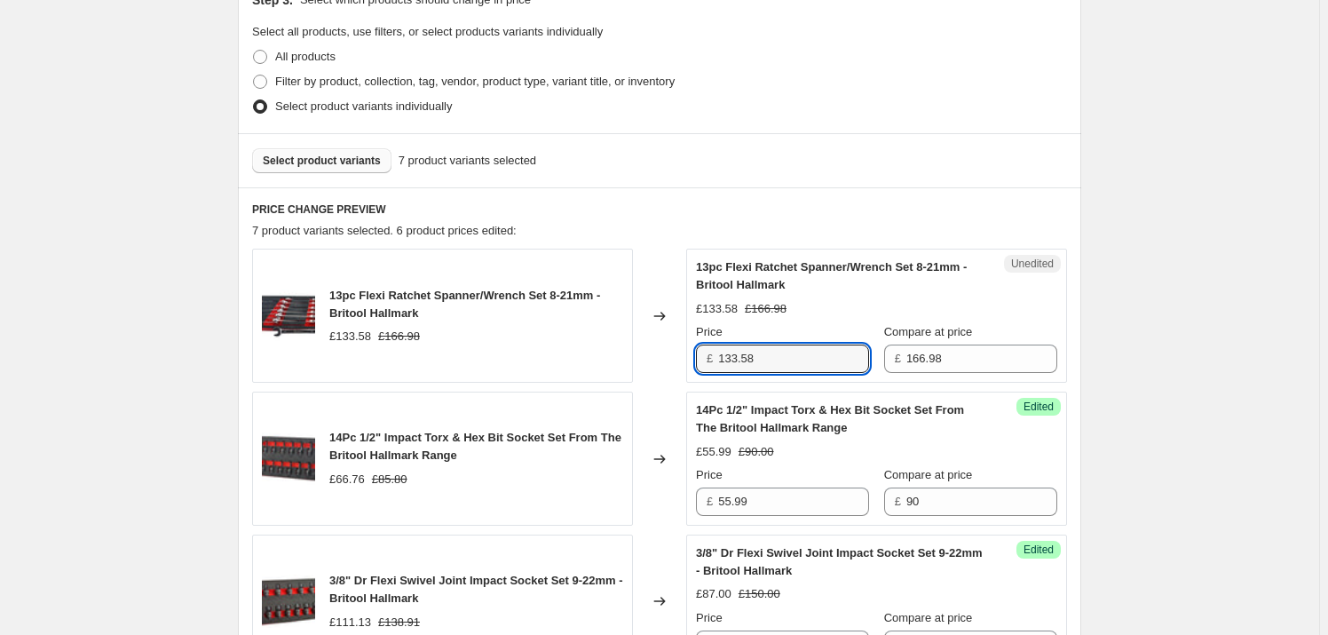
drag, startPoint x: 786, startPoint y: 359, endPoint x: 652, endPoint y: 358, distance: 134.1
click at [652, 358] on div "13pc Flexi Ratchet Spanner/Wrench Set 8-21mm - Britool Hallmark £133.58 £166.98…" at bounding box center [659, 316] width 815 height 134
type input "97.99"
click at [968, 359] on input "166.98" at bounding box center [982, 358] width 151 height 28
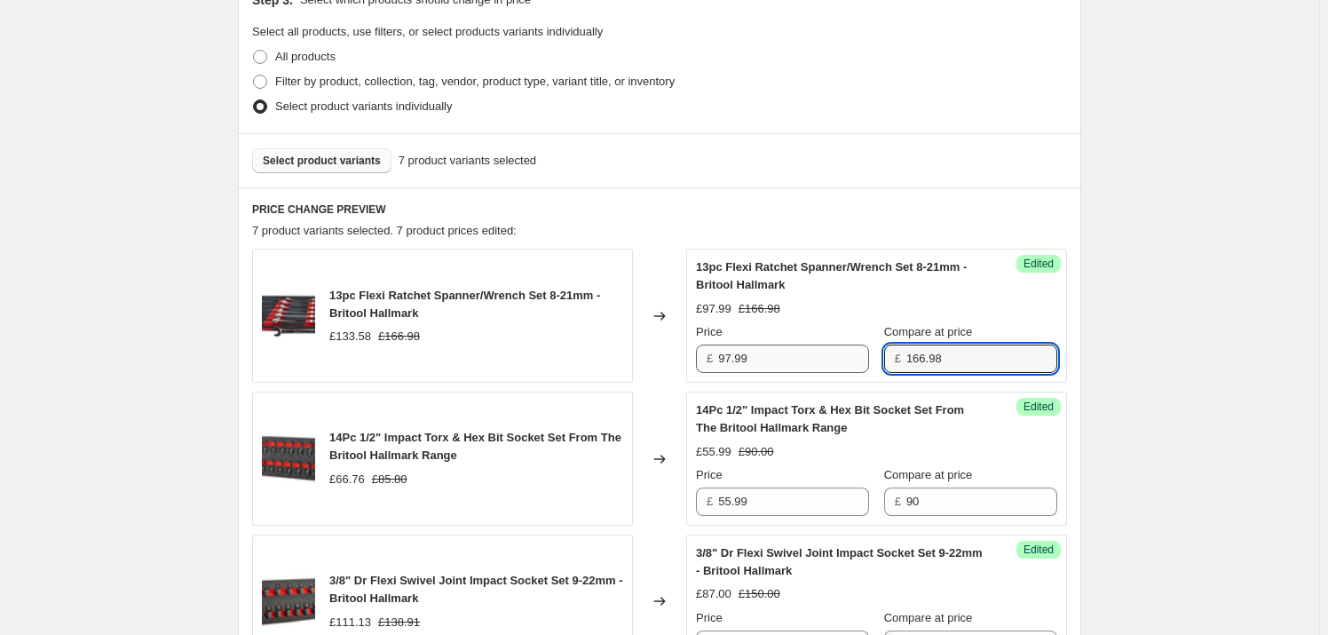
drag, startPoint x: 975, startPoint y: 352, endPoint x: 872, endPoint y: 352, distance: 103.0
click at [872, 352] on div "Price £ 97.99 Compare at price £ 166.98" at bounding box center [876, 348] width 361 height 50
type input "180.00"
click at [329, 161] on span "Select product variants" at bounding box center [322, 161] width 118 height 14
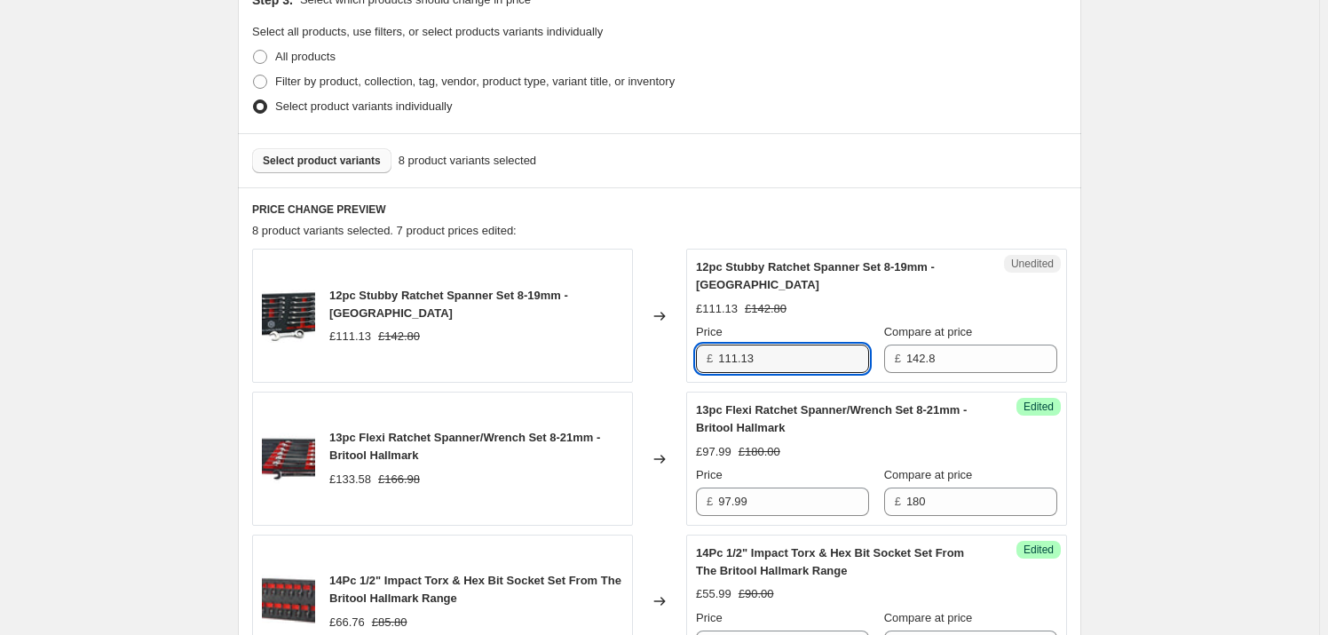
drag, startPoint x: 816, startPoint y: 354, endPoint x: 571, endPoint y: 368, distance: 245.5
click at [574, 368] on div "12pc Stubby Ratchet Spanner Set 8-19mm - [GEOGRAPHIC_DATA] £111.13 £142.80 Chan…" at bounding box center [659, 316] width 815 height 134
type input "92.00"
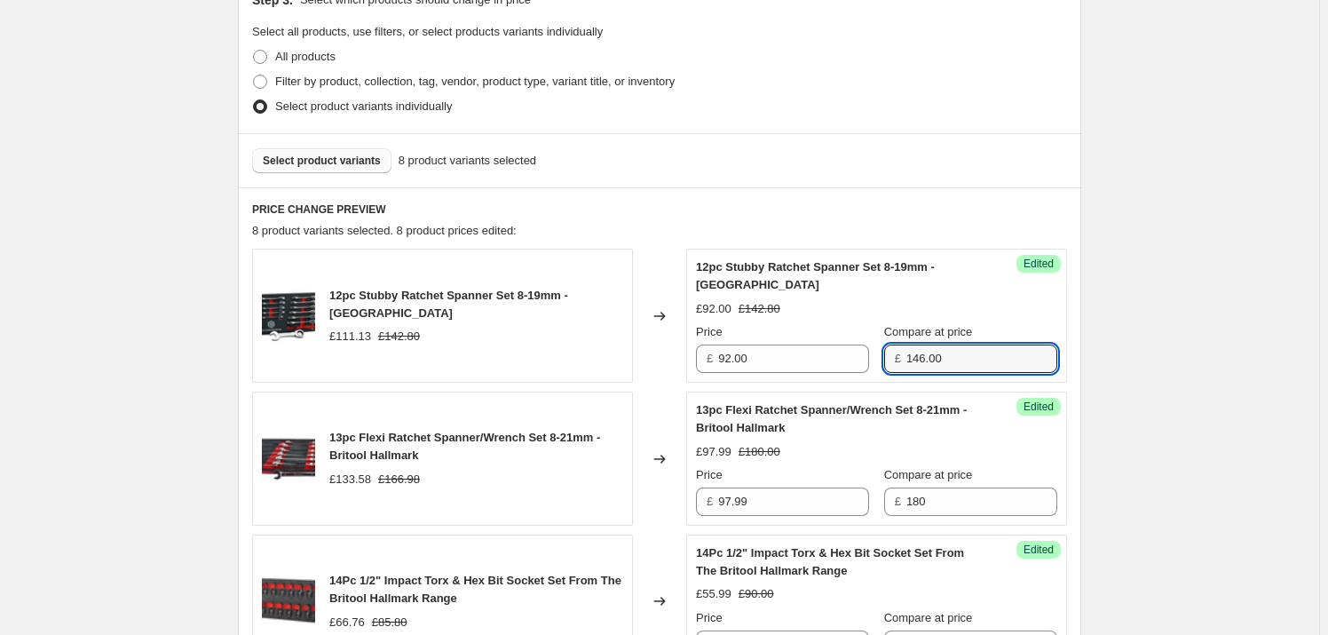
type input "146.00"
click at [333, 170] on button "Select product variants" at bounding box center [321, 160] width 139 height 25
click at [322, 158] on span "Select product variants" at bounding box center [322, 161] width 118 height 14
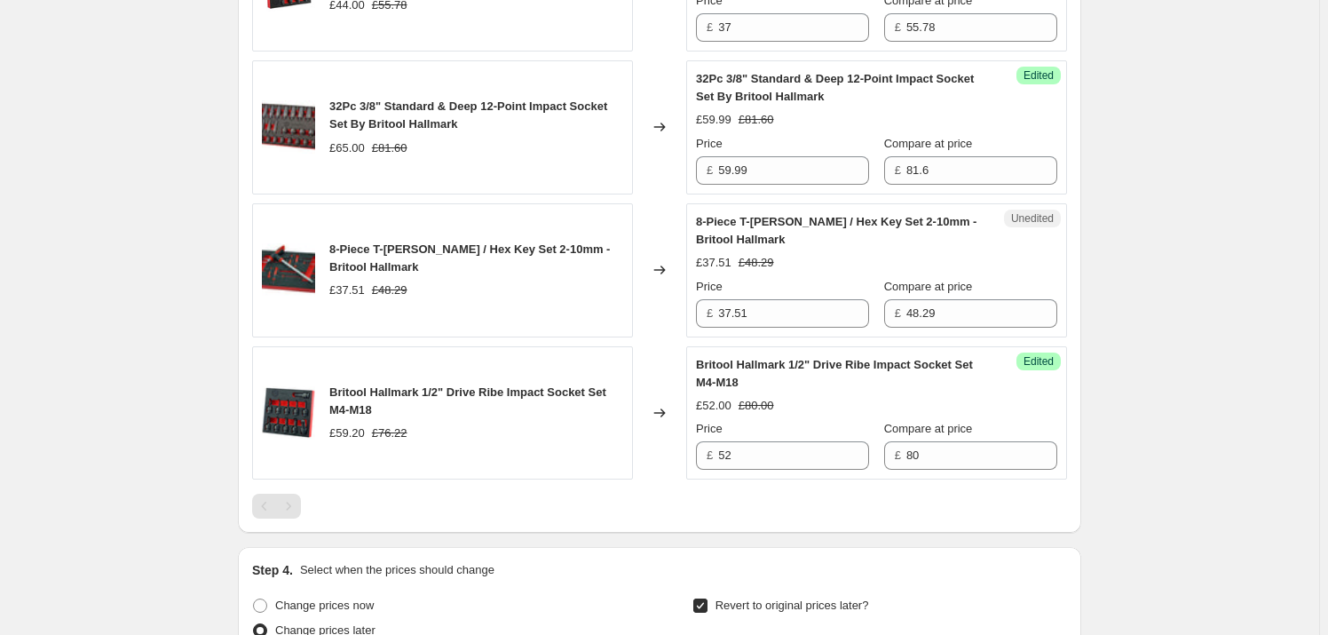
scroll to position [1453, 0]
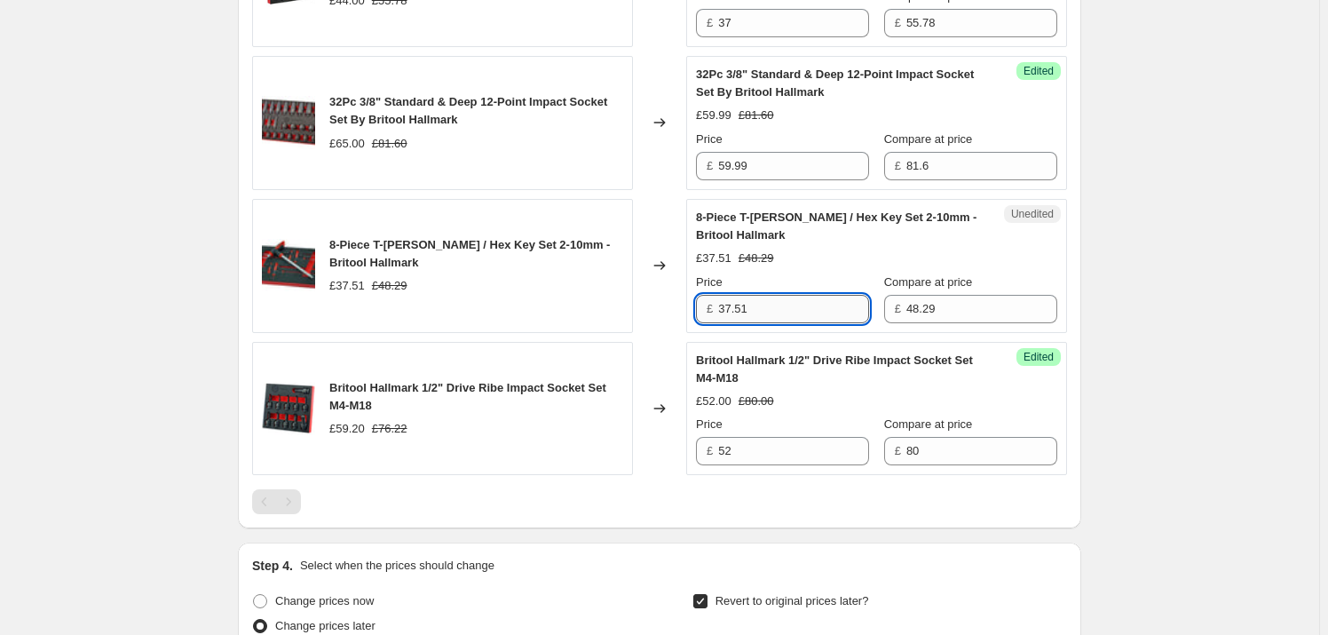
click at [771, 312] on input "37.51" at bounding box center [793, 309] width 151 height 28
drag, startPoint x: 771, startPoint y: 312, endPoint x: 598, endPoint y: 311, distance: 172.2
click at [598, 311] on div "8-Piece T-[PERSON_NAME] / Hex Key Set 2-10mm - Britool Hallmark £37.51 £48.29 C…" at bounding box center [659, 266] width 815 height 134
type input "28.00"
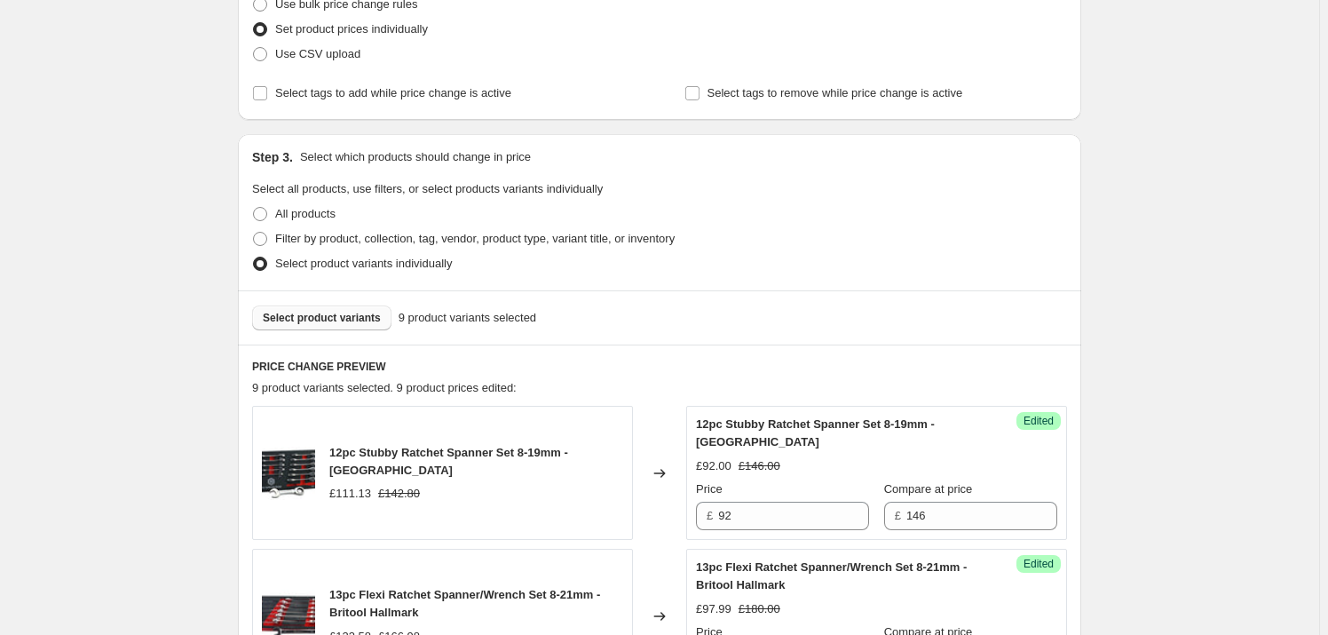
scroll to position [241, 0]
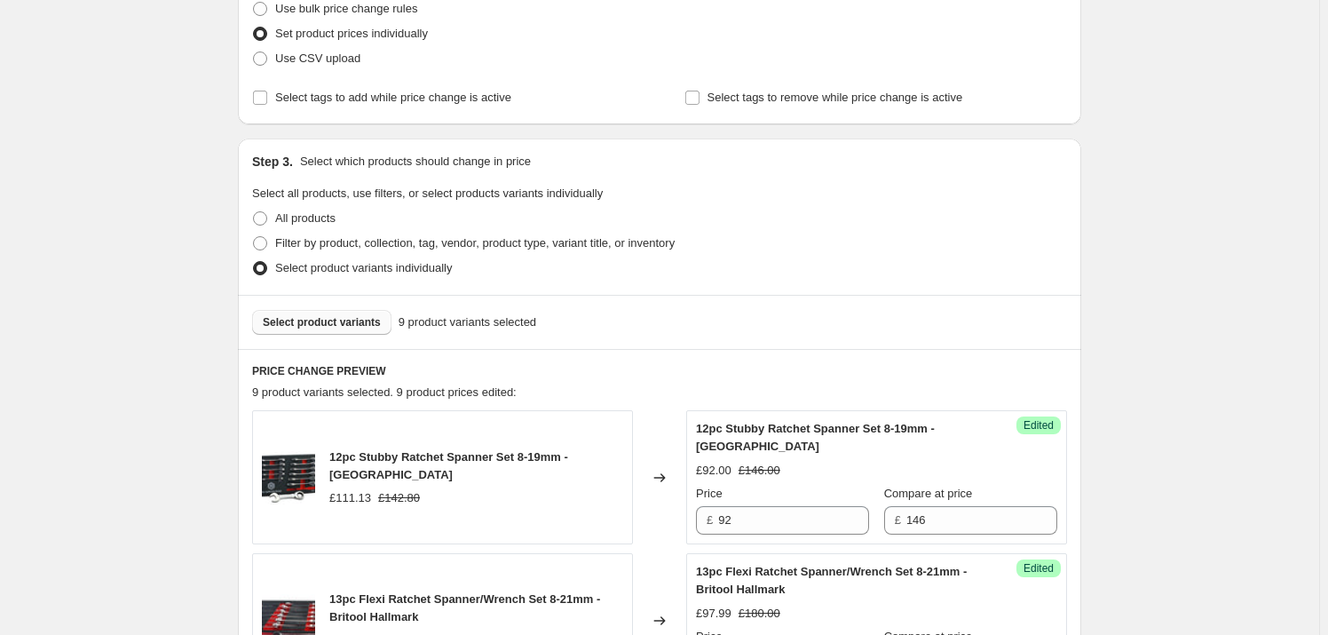
click at [314, 319] on span "Select product variants" at bounding box center [322, 322] width 118 height 14
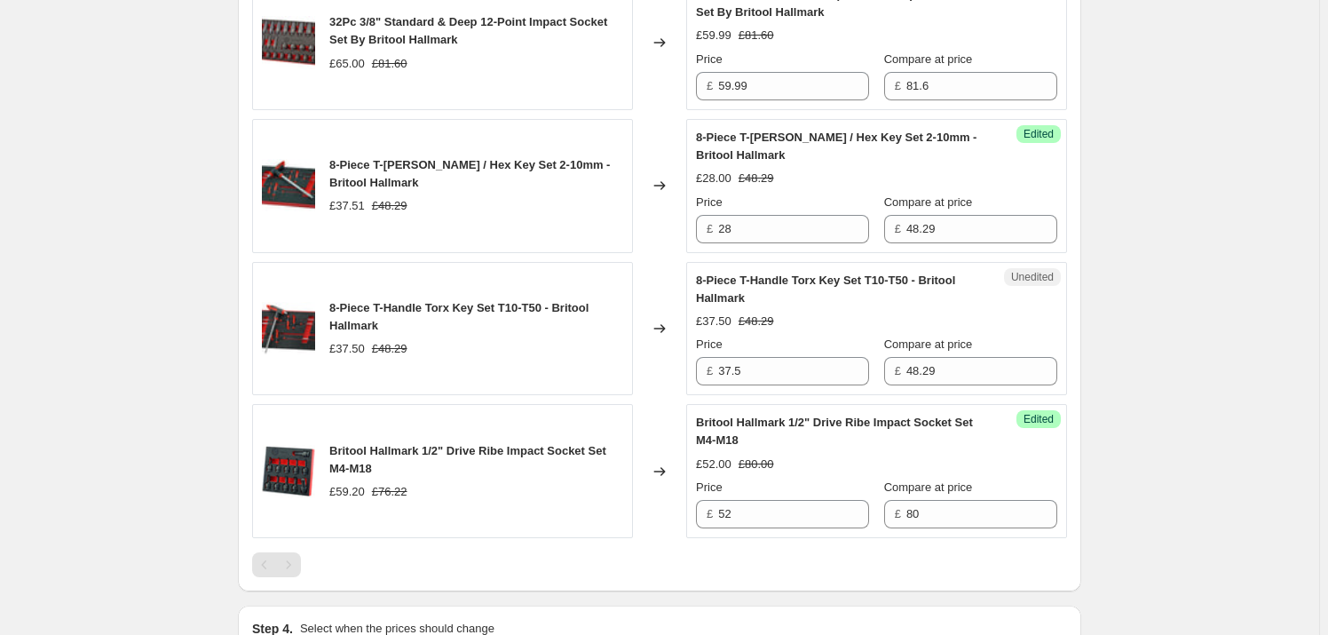
scroll to position [1533, 0]
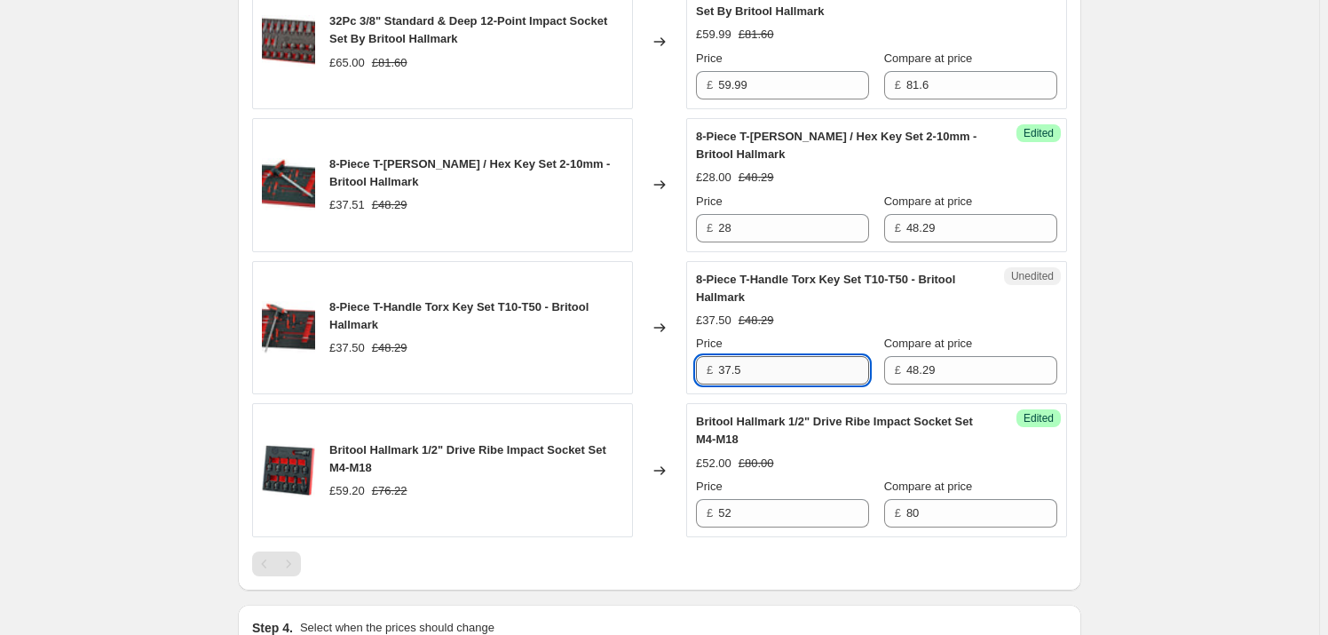
click at [768, 371] on input "37.5" at bounding box center [793, 370] width 151 height 28
drag, startPoint x: 676, startPoint y: 360, endPoint x: 637, endPoint y: 360, distance: 39.1
click at [642, 360] on div "8-Piece T-Handle Torx Key Set T10-T50 - Britool Hallmark £37.50 £48.29 Changed …" at bounding box center [659, 328] width 815 height 134
type input "28.00"
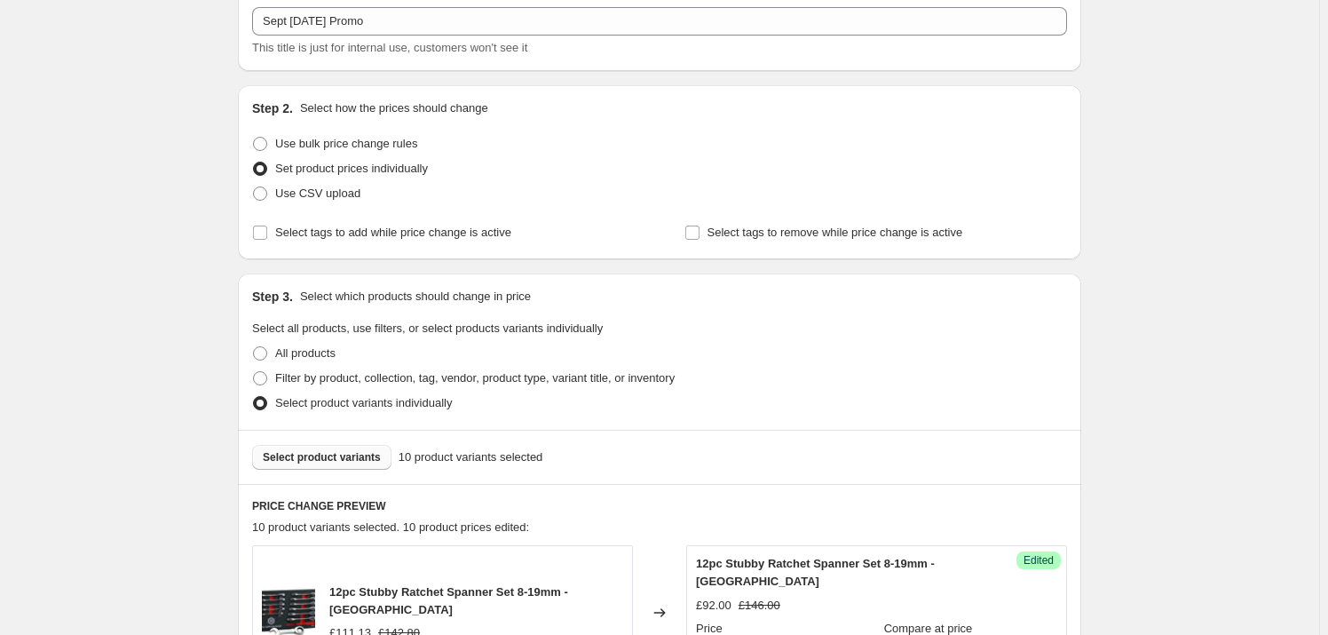
scroll to position [322, 0]
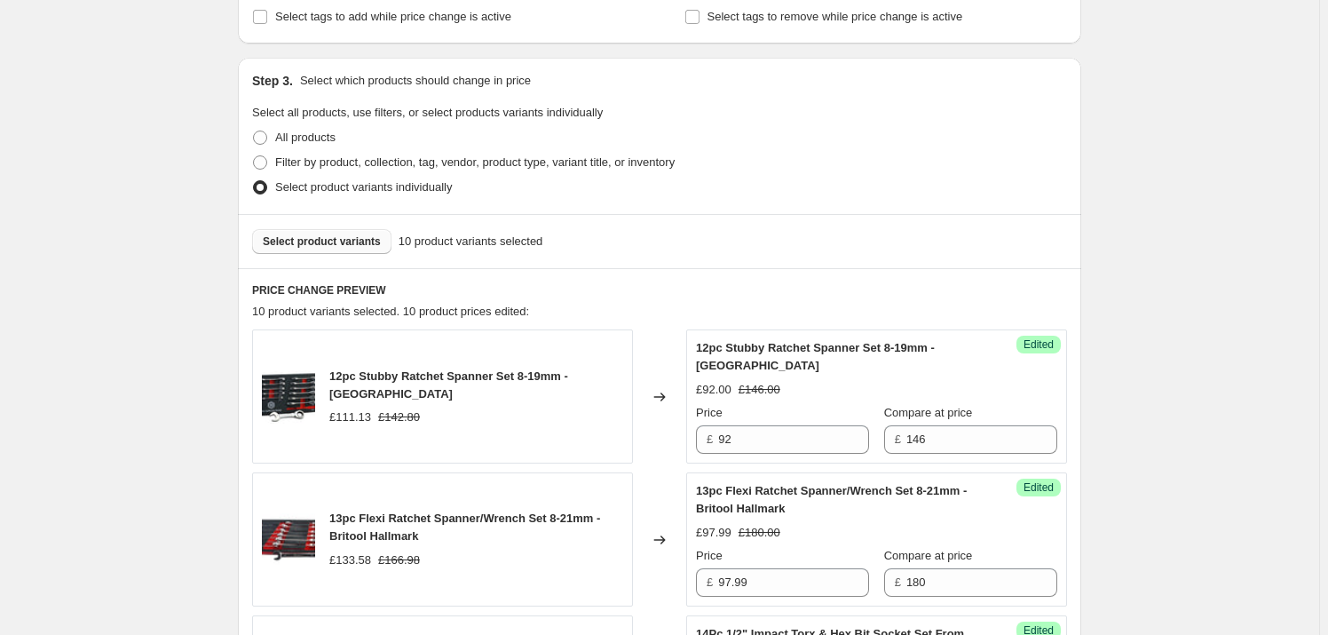
click at [342, 235] on span "Select product variants" at bounding box center [322, 241] width 118 height 14
click at [333, 241] on span "Select product variants" at bounding box center [322, 241] width 118 height 14
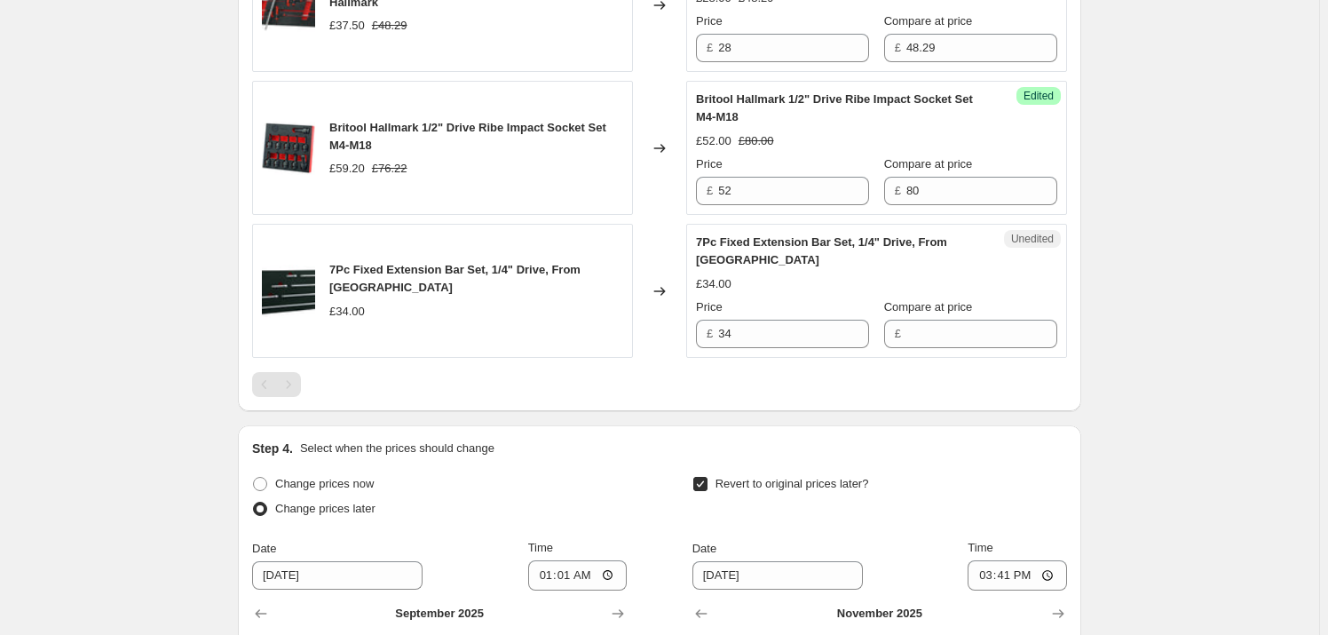
scroll to position [1856, 0]
click at [773, 330] on input "34" at bounding box center [793, 334] width 151 height 28
drag, startPoint x: 772, startPoint y: 330, endPoint x: 668, endPoint y: 327, distance: 103.9
click at [668, 327] on div "7Pc Fixed Extension Bar Set, 1/4" Drive, From Britool Hallmark £34.00 Changed t…" at bounding box center [659, 291] width 815 height 134
type input "25.99"
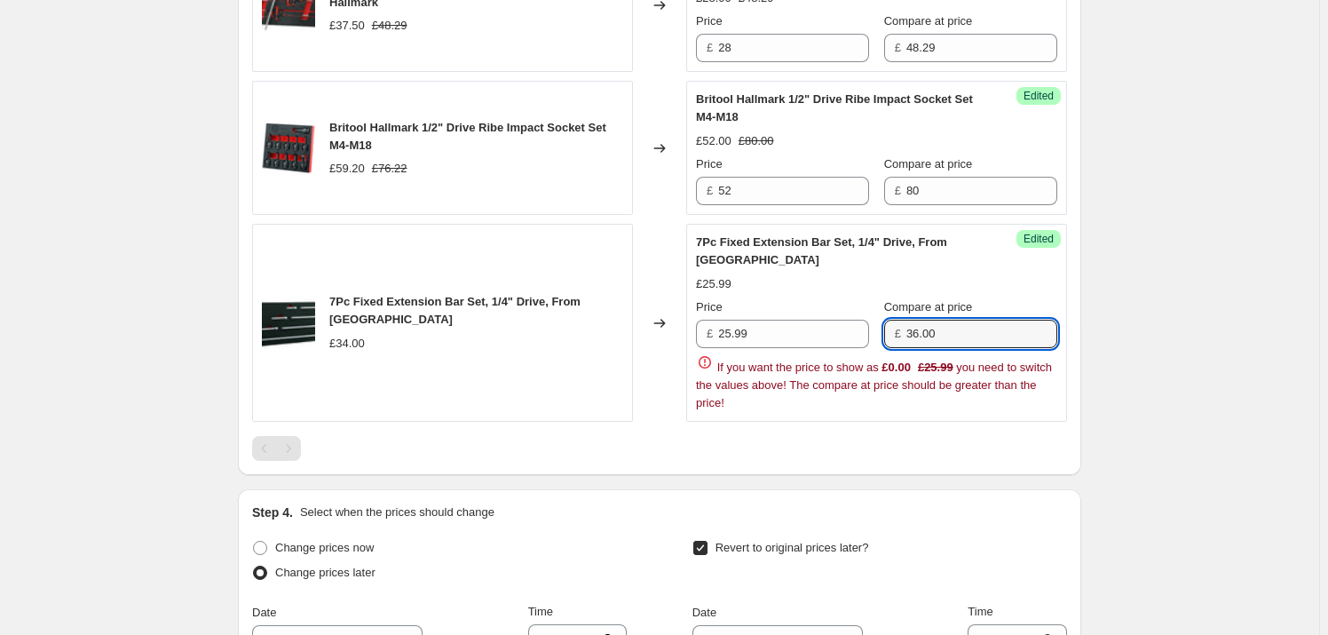
type input "36.00"
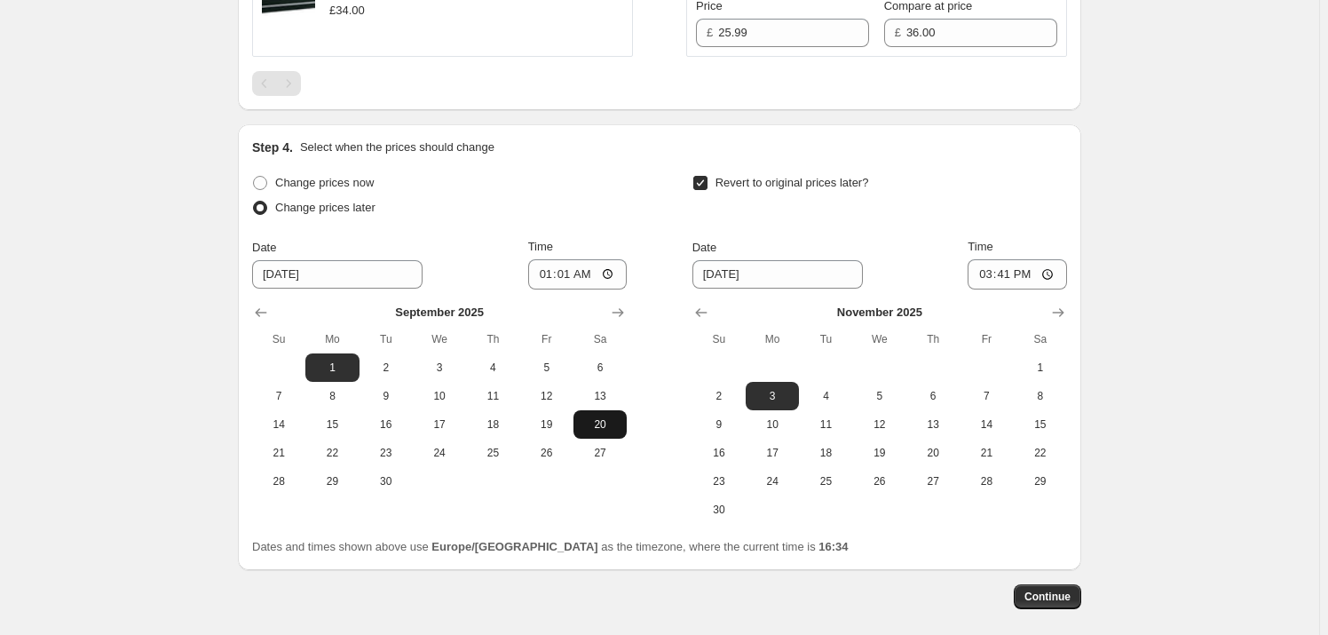
scroll to position [2236, 0]
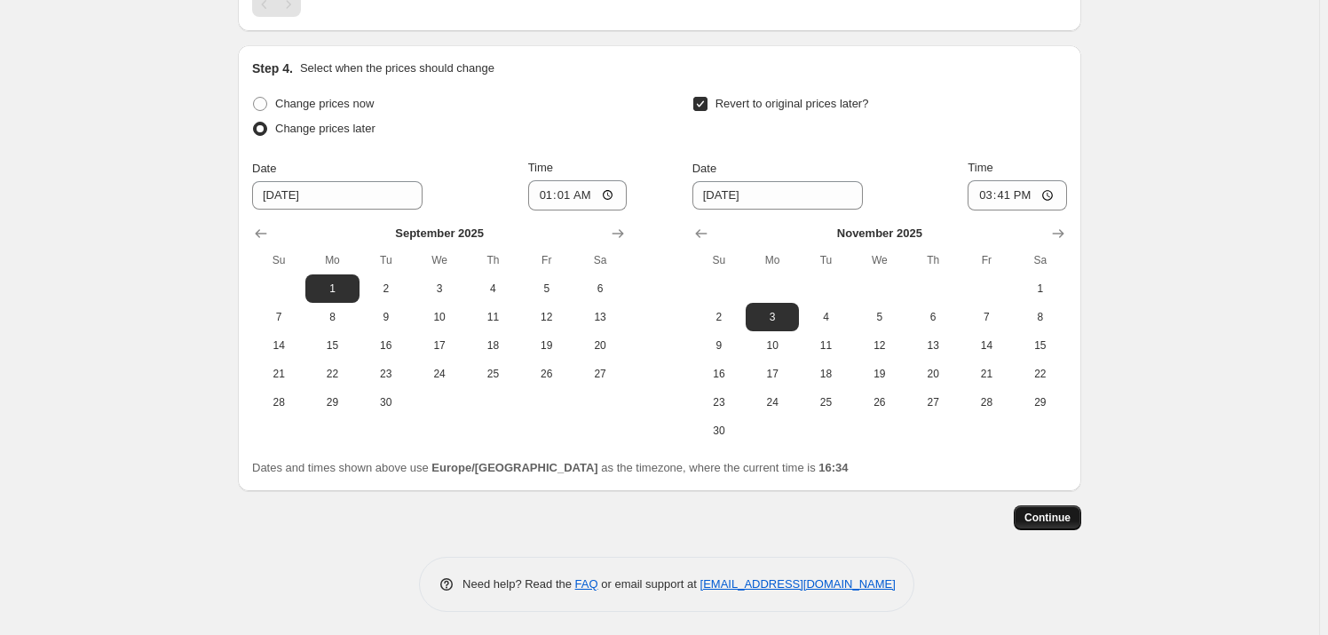
click at [1063, 517] on span "Continue" at bounding box center [1048, 518] width 46 height 14
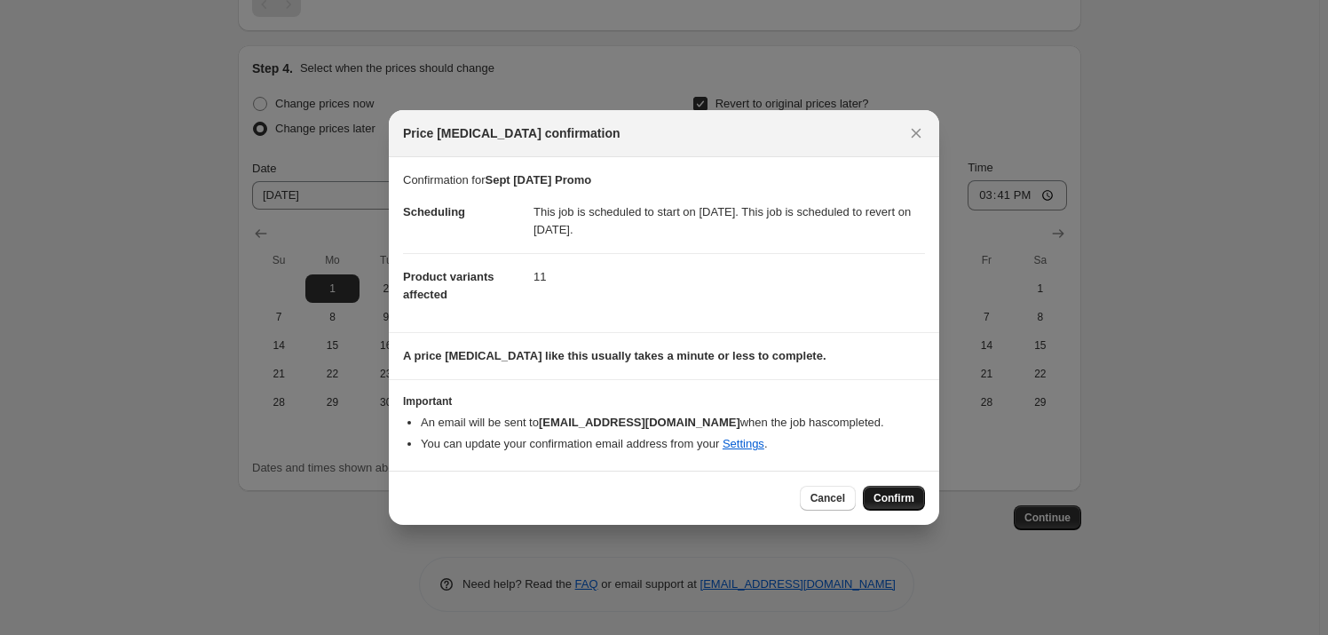
click at [902, 496] on span "Confirm" at bounding box center [894, 498] width 41 height 14
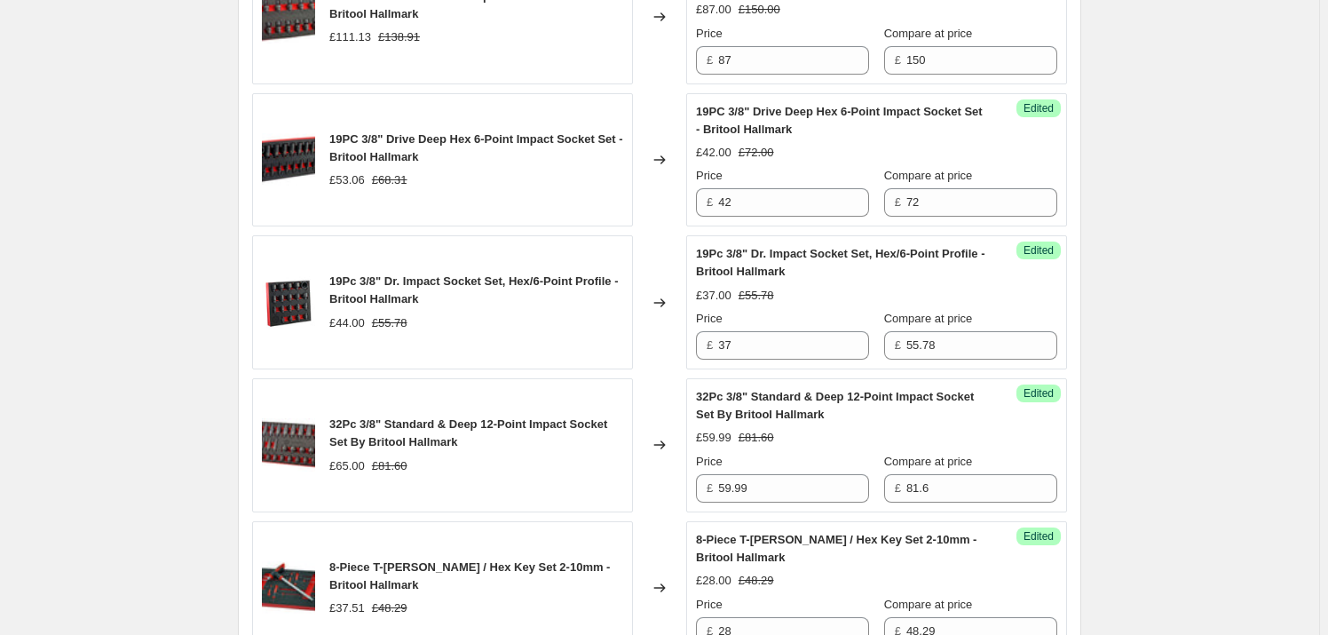
scroll to position [1053, 0]
